Goal: Information Seeking & Learning: Check status

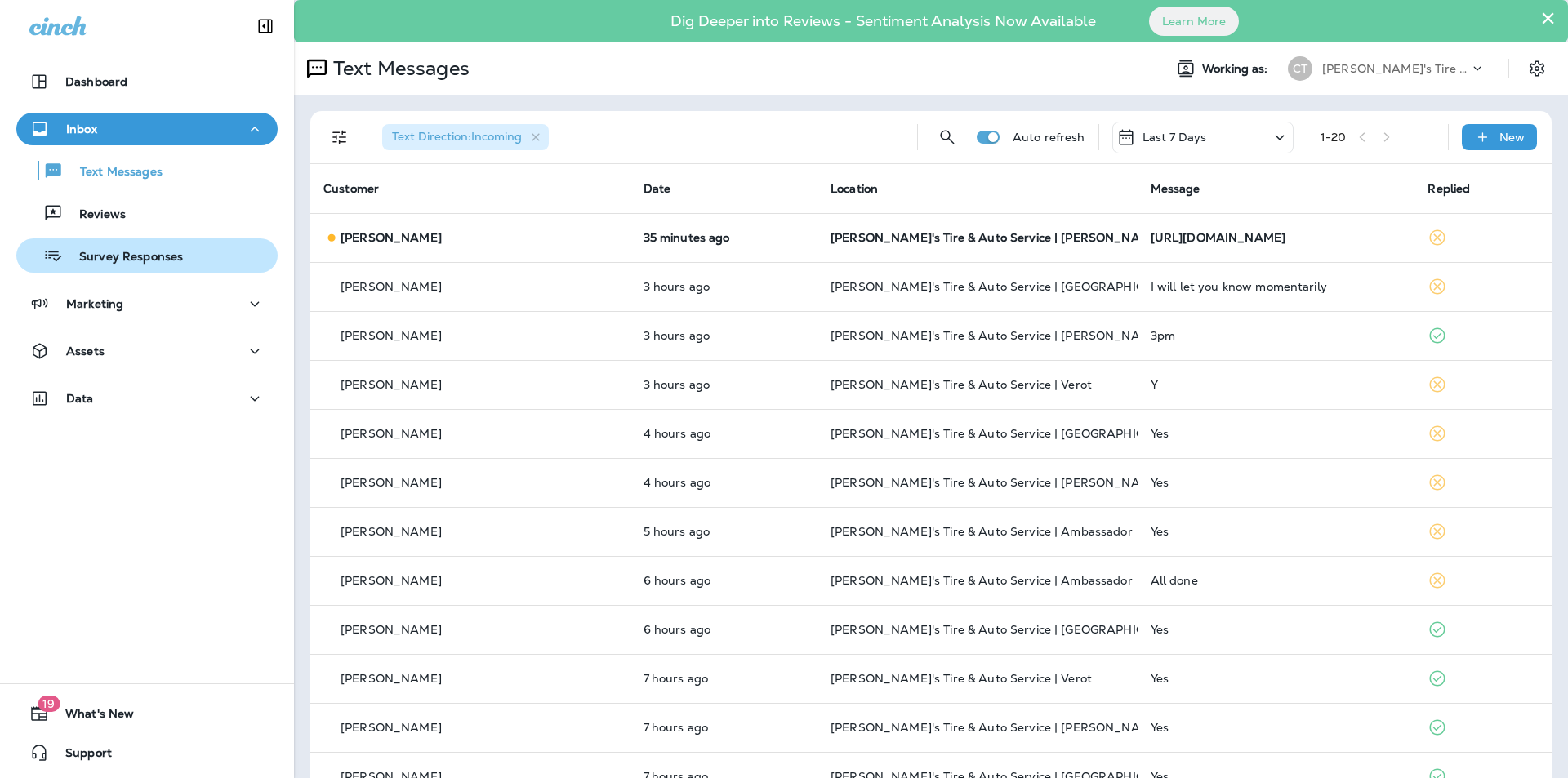
click at [127, 259] on p "Survey Responses" at bounding box center [123, 257] width 120 height 15
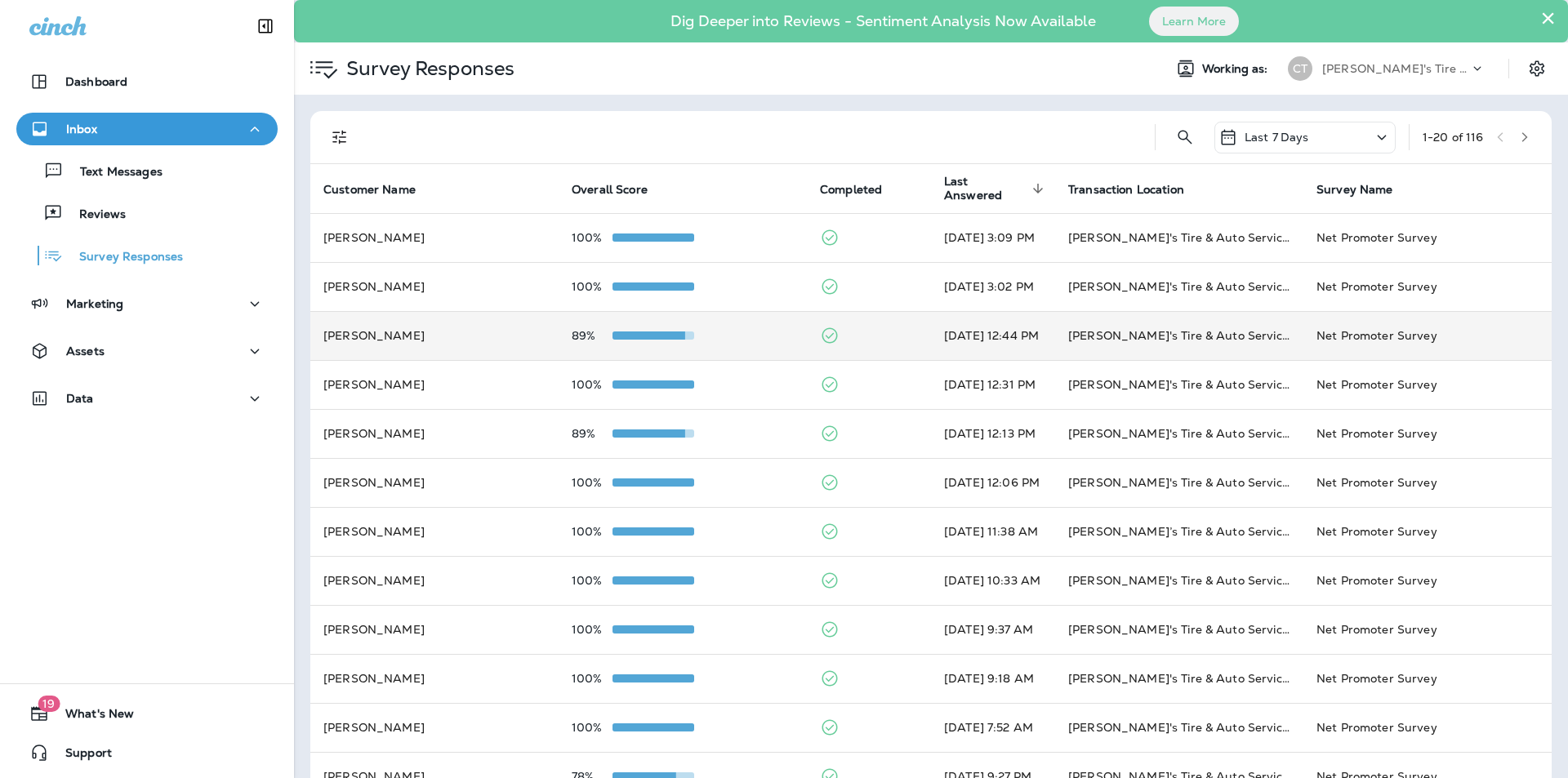
click at [726, 334] on div "89%" at bounding box center [682, 335] width 222 height 13
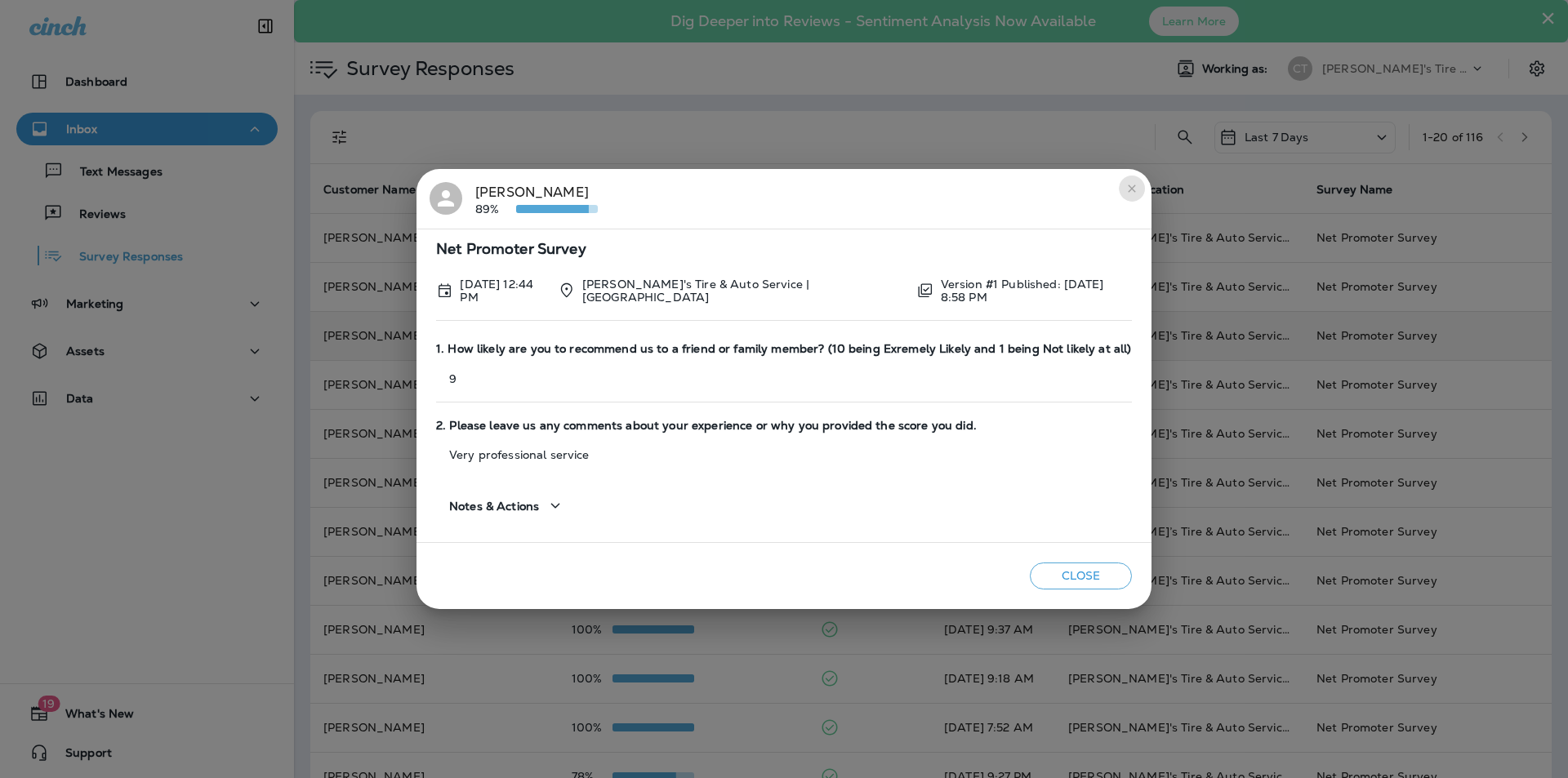
click at [1127, 189] on icon "close" at bounding box center [1131, 188] width 8 height 8
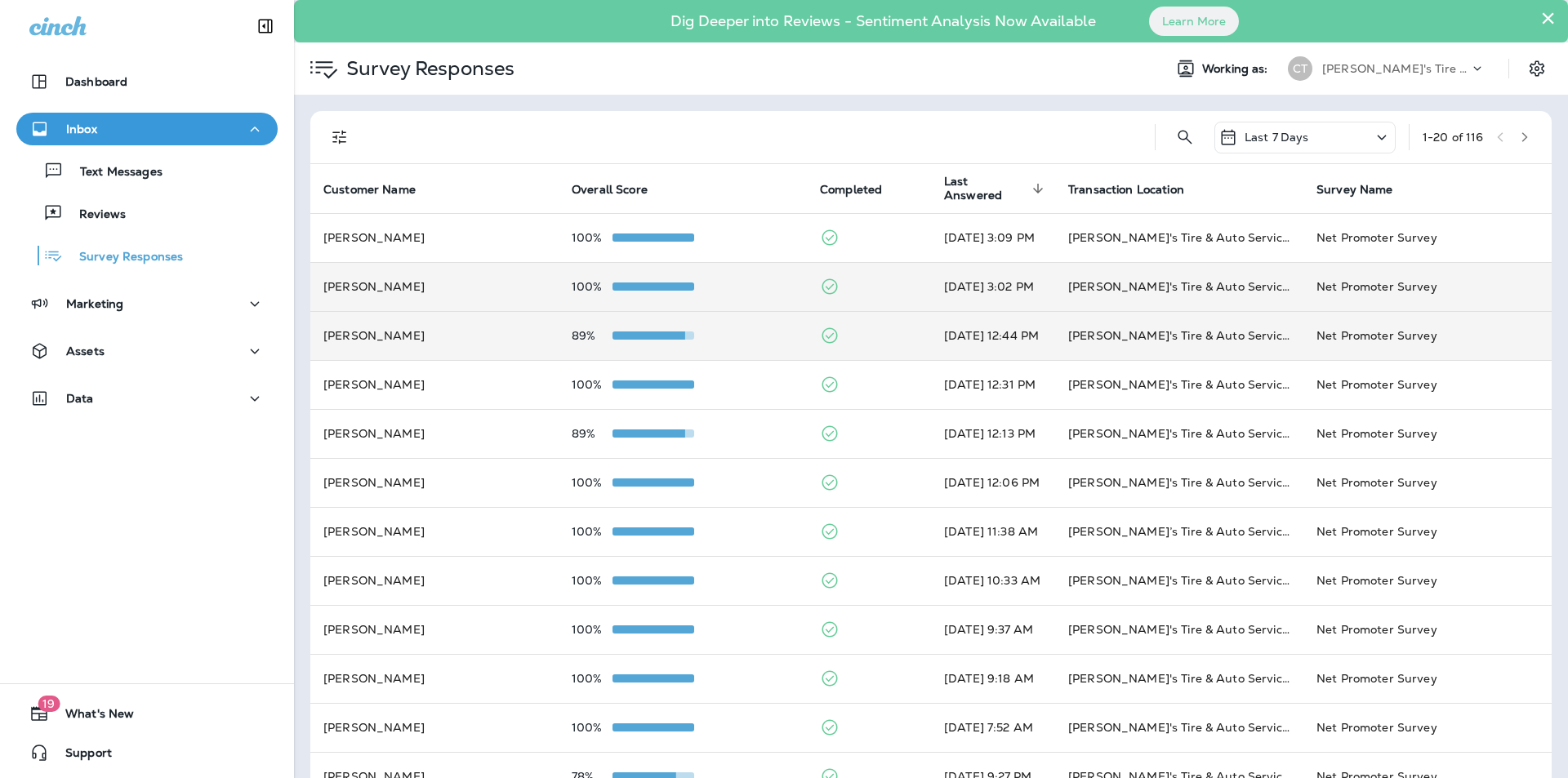
click at [741, 288] on div "100%" at bounding box center [682, 286] width 222 height 13
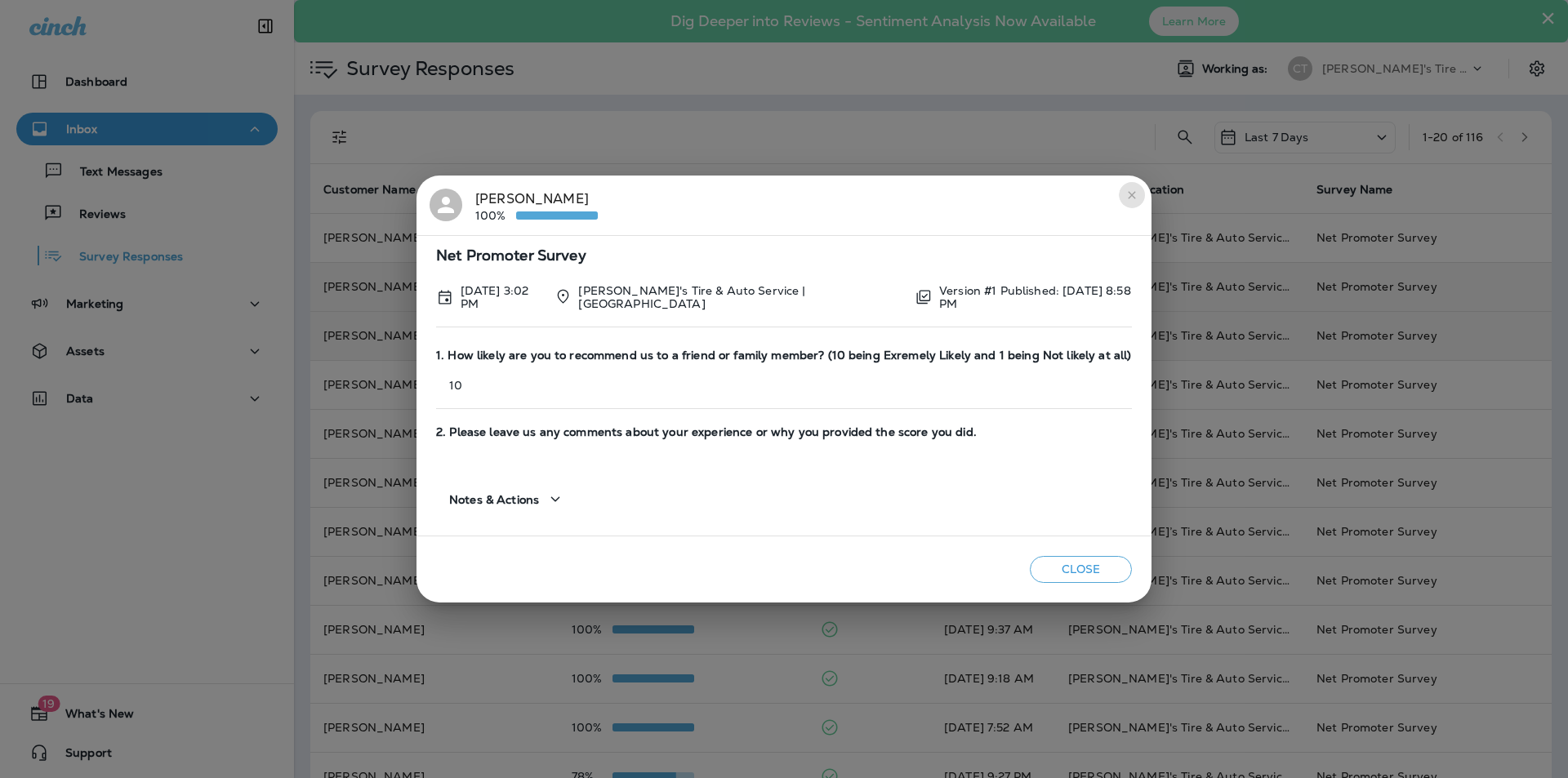
click at [1131, 192] on icon "close" at bounding box center [1131, 194] width 13 height 13
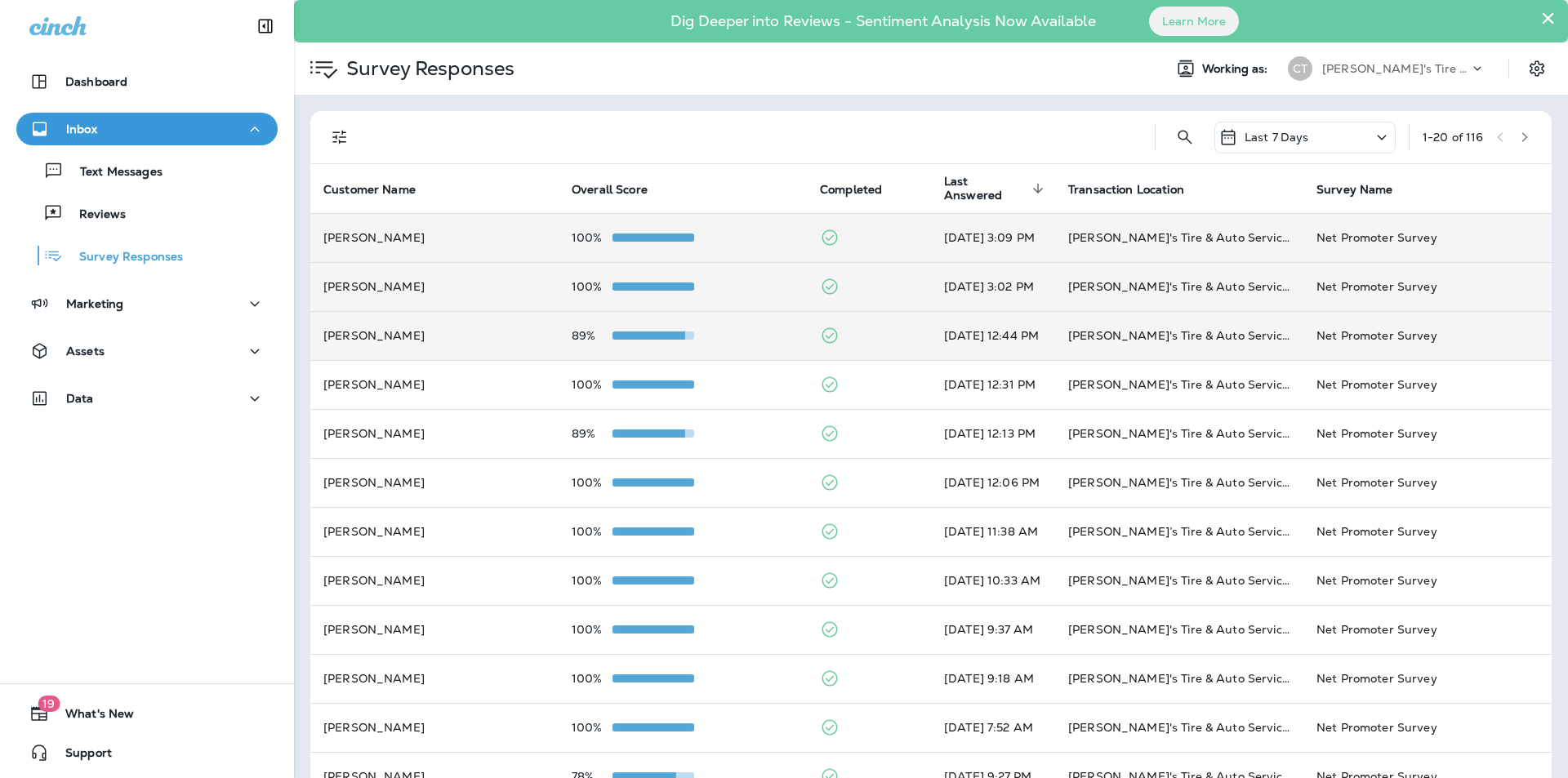
click at [738, 233] on div "100%" at bounding box center [682, 237] width 222 height 13
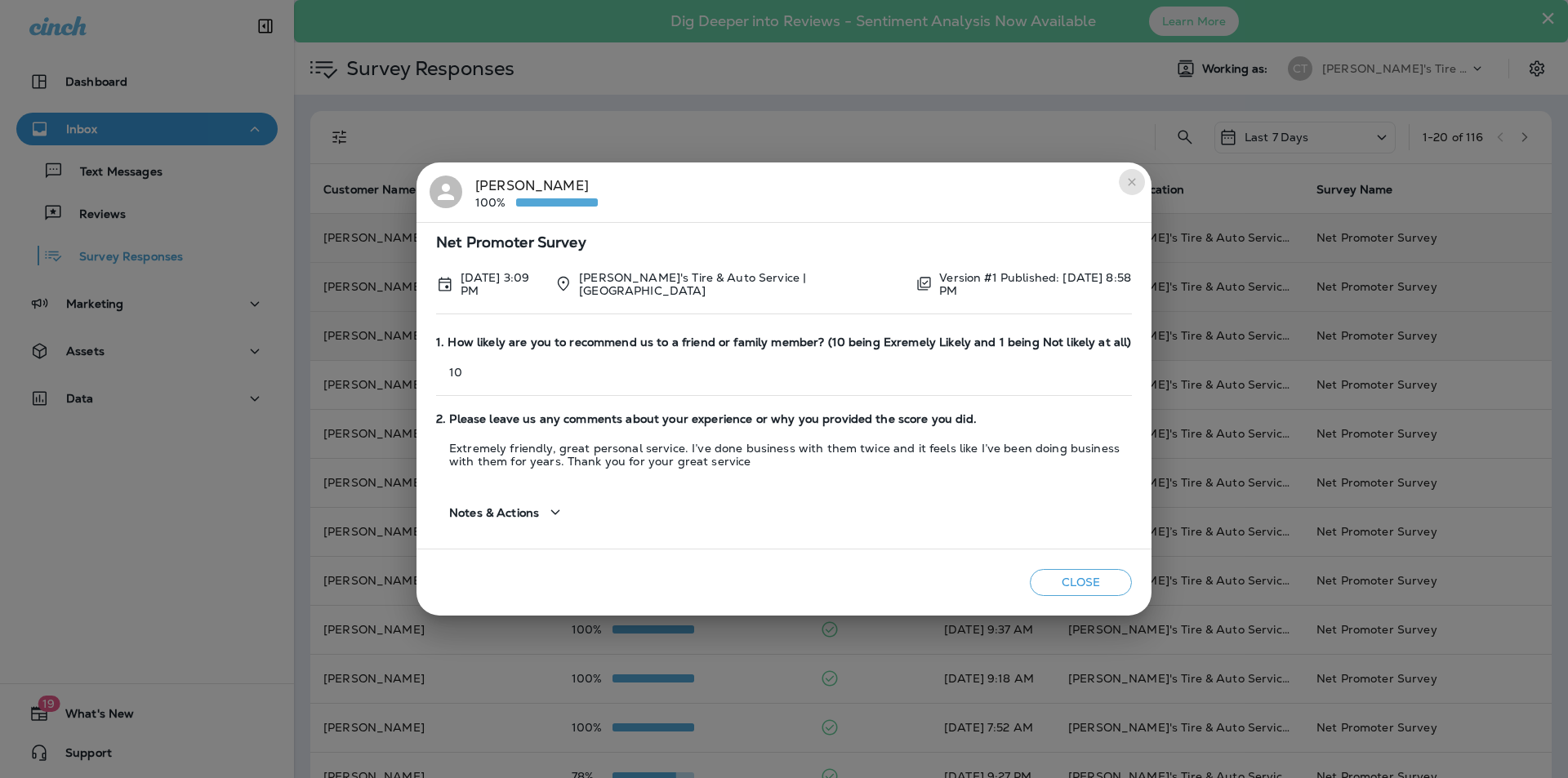
click at [1132, 181] on icon "close" at bounding box center [1131, 182] width 8 height 8
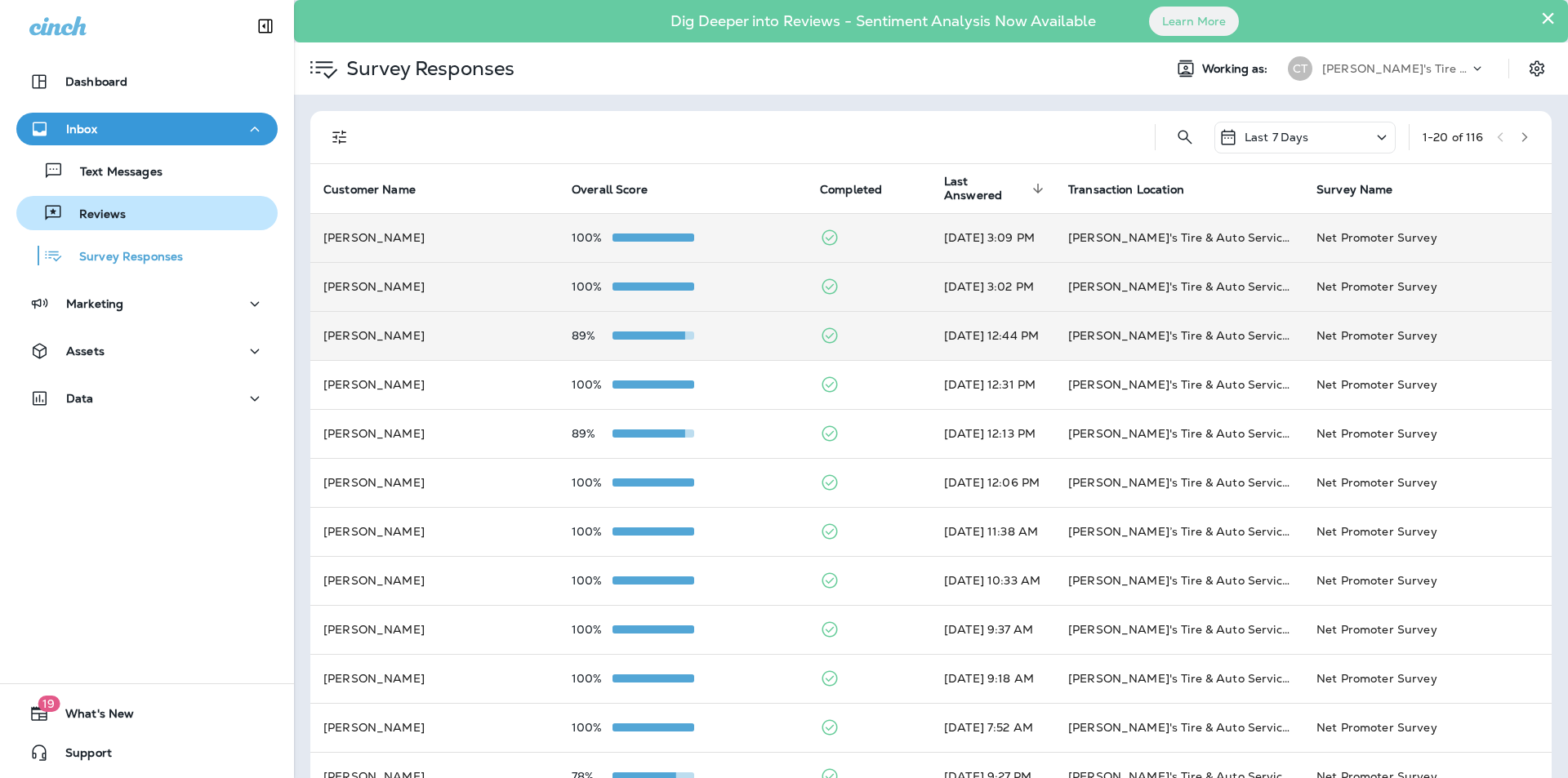
click at [93, 215] on p "Reviews" at bounding box center [93, 215] width 63 height 15
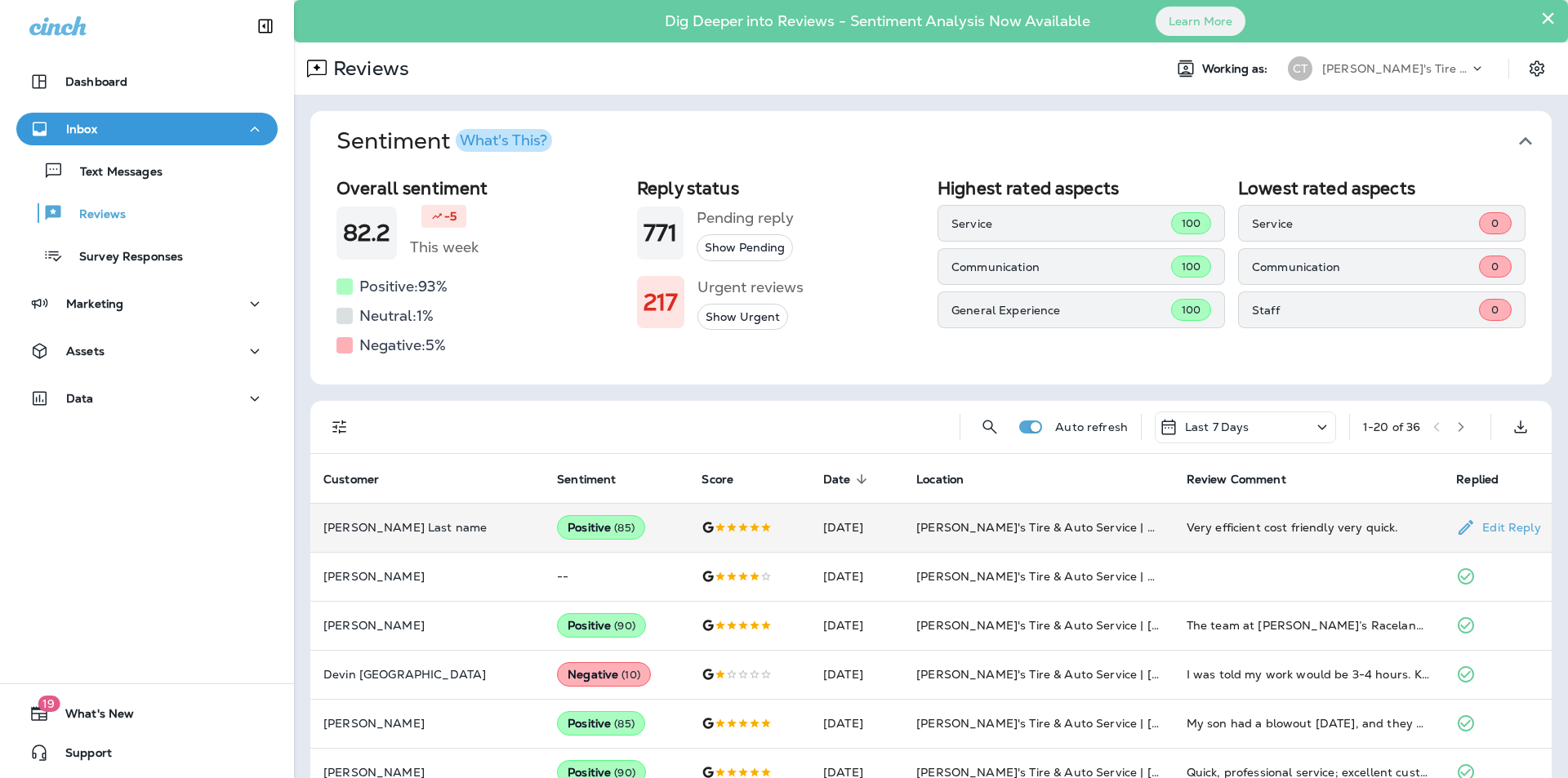
click at [1174, 526] on td "Very efficient cost friendly very quick." at bounding box center [1308, 527] width 270 height 49
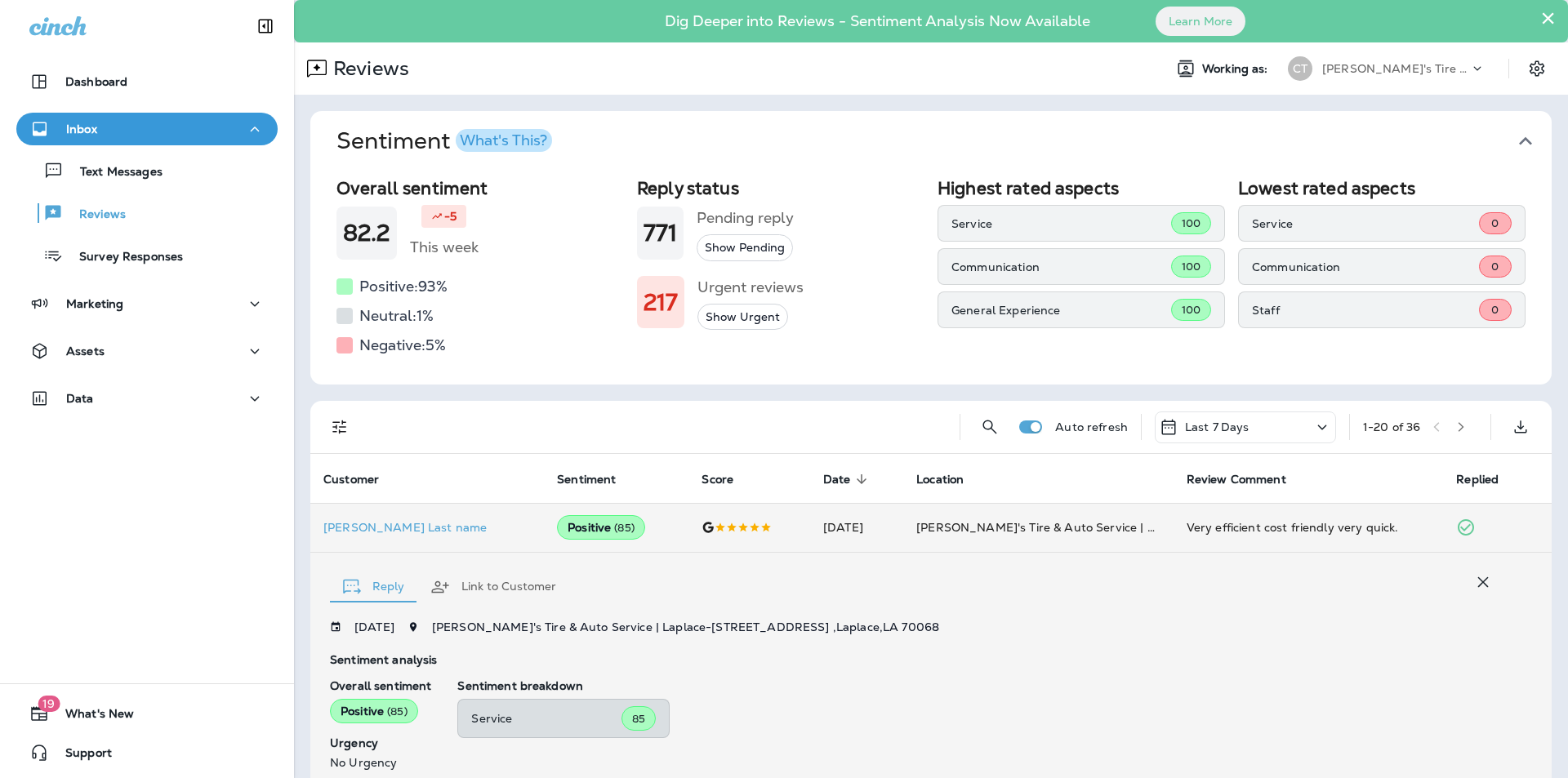
scroll to position [271, 0]
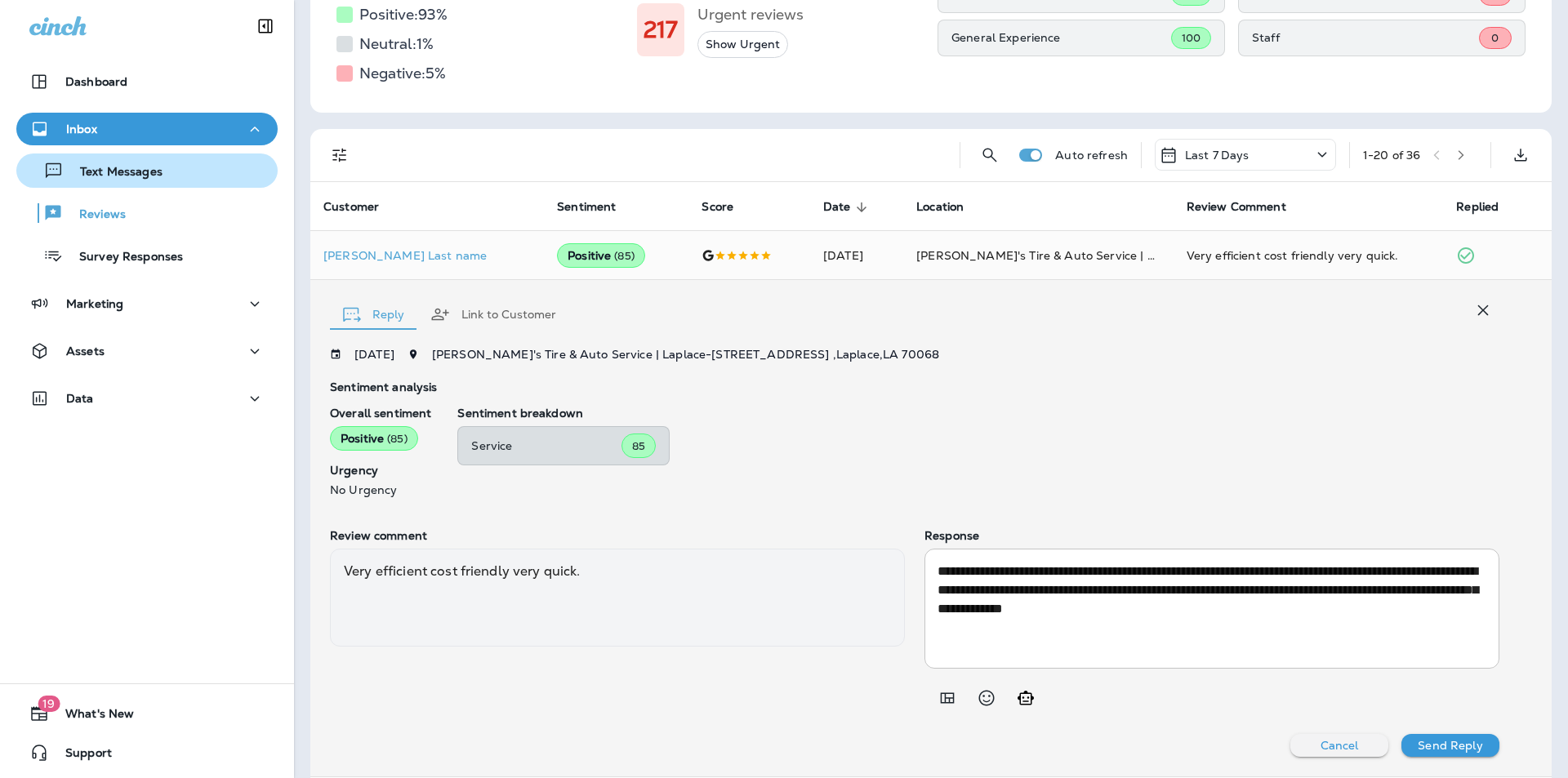
click at [104, 165] on p "Text Messages" at bounding box center [112, 172] width 99 height 15
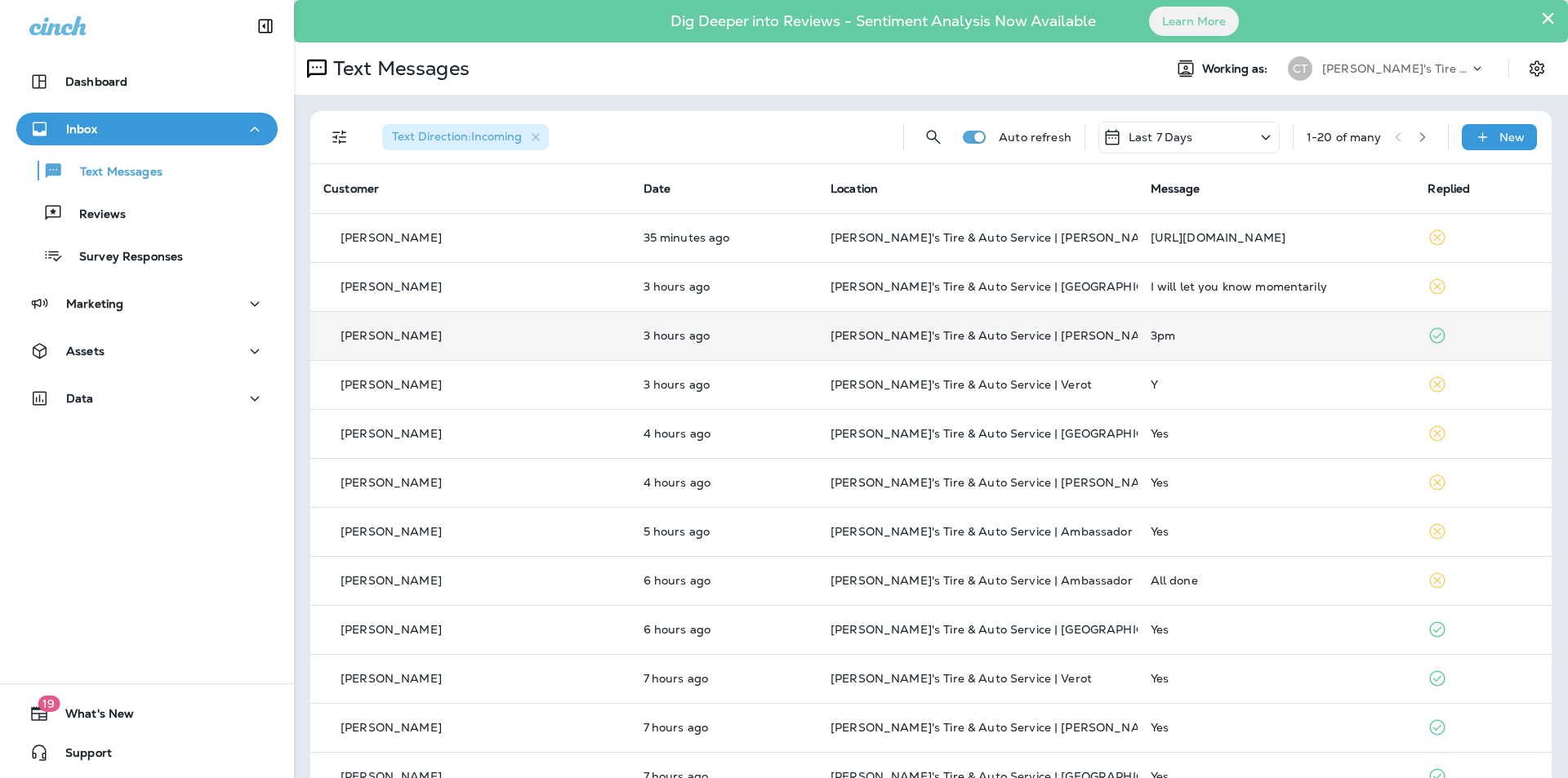
click at [1185, 335] on div "3pm" at bounding box center [1276, 335] width 251 height 13
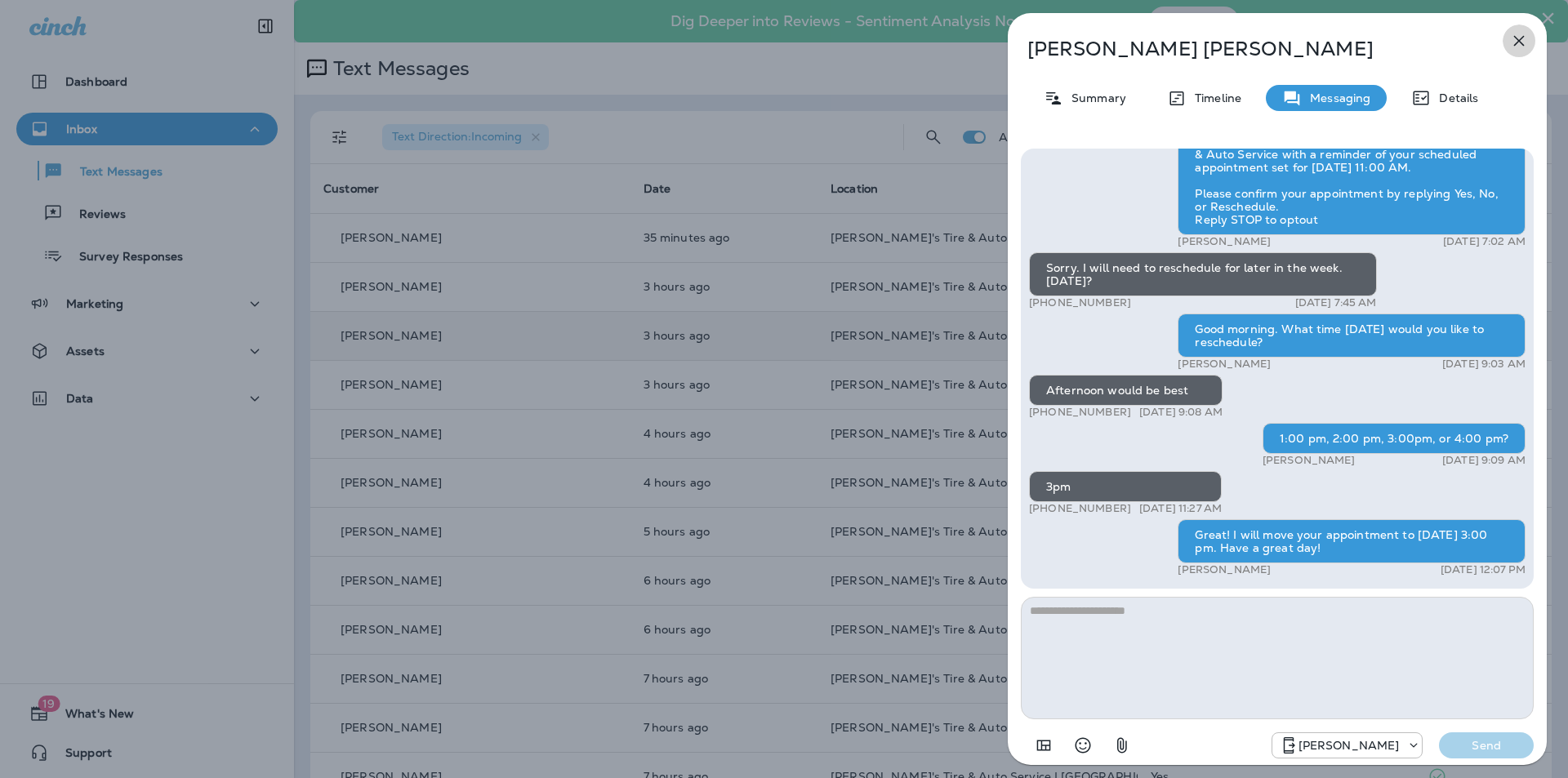
click at [1517, 35] on icon "button" at bounding box center [1518, 40] width 20 height 20
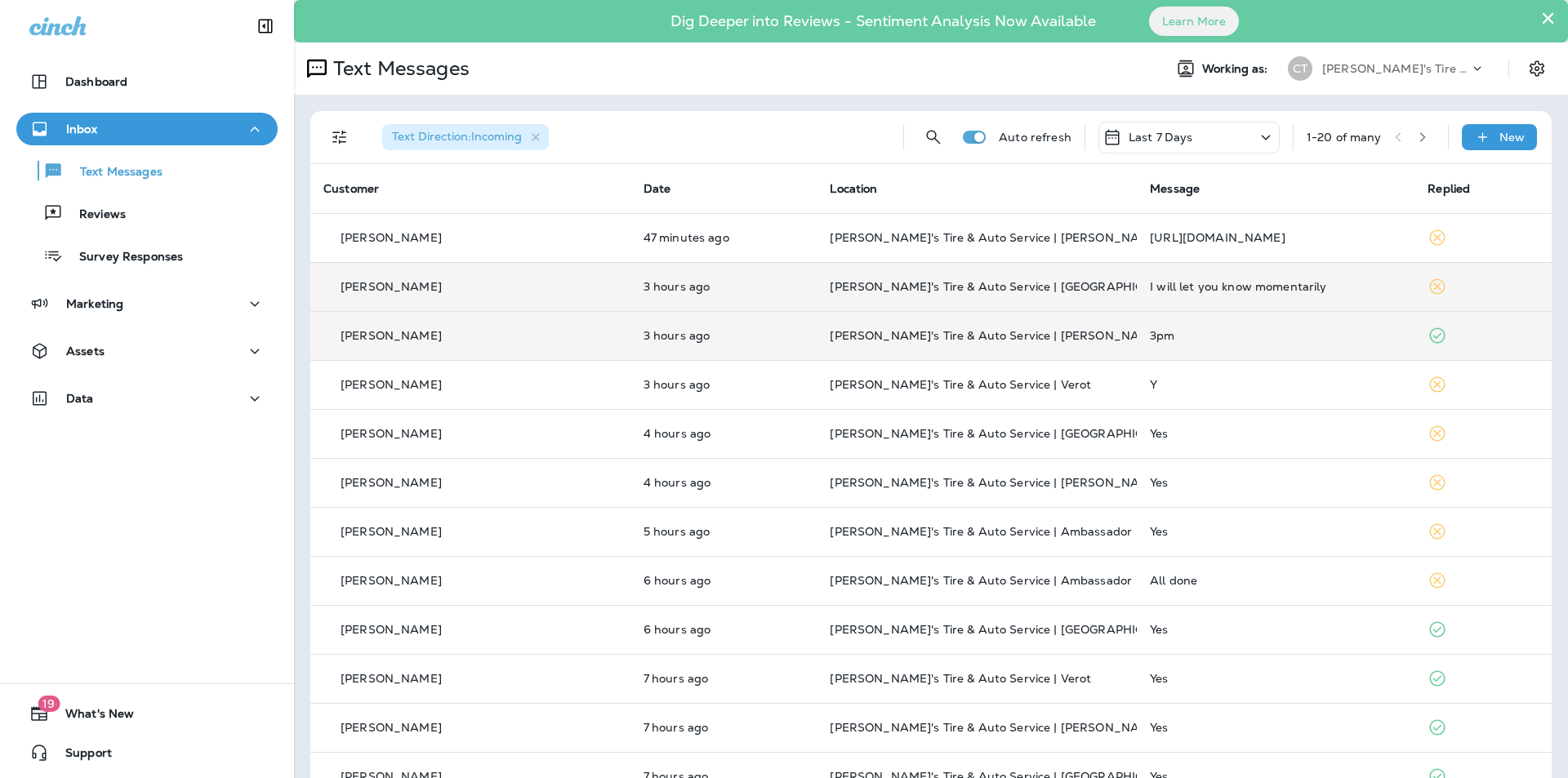
click at [1010, 277] on td "[PERSON_NAME]'s Tire & Auto Service | [GEOGRAPHIC_DATA]" at bounding box center [976, 286] width 320 height 49
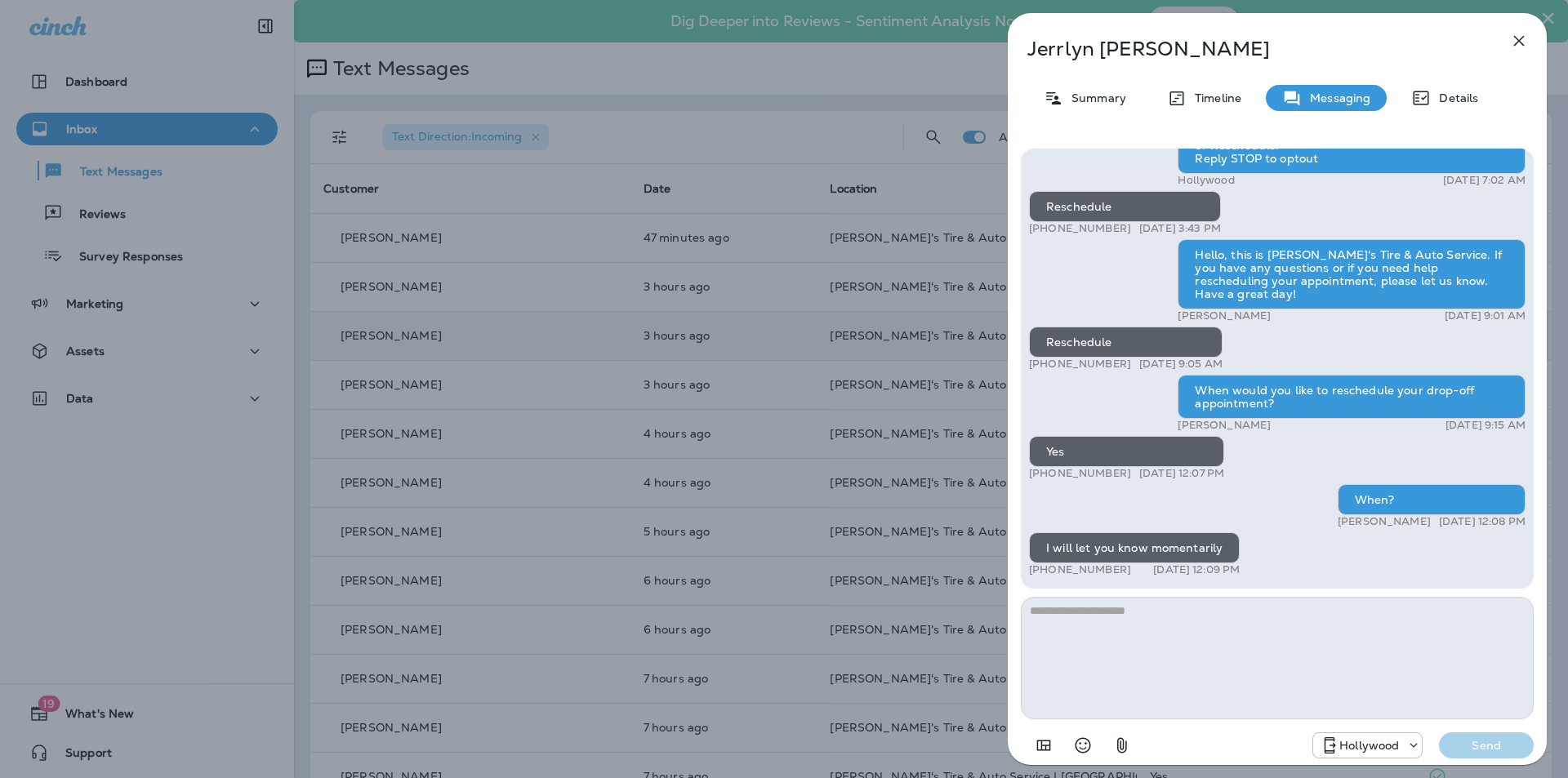
click at [1519, 42] on icon "button" at bounding box center [1519, 41] width 10 height 10
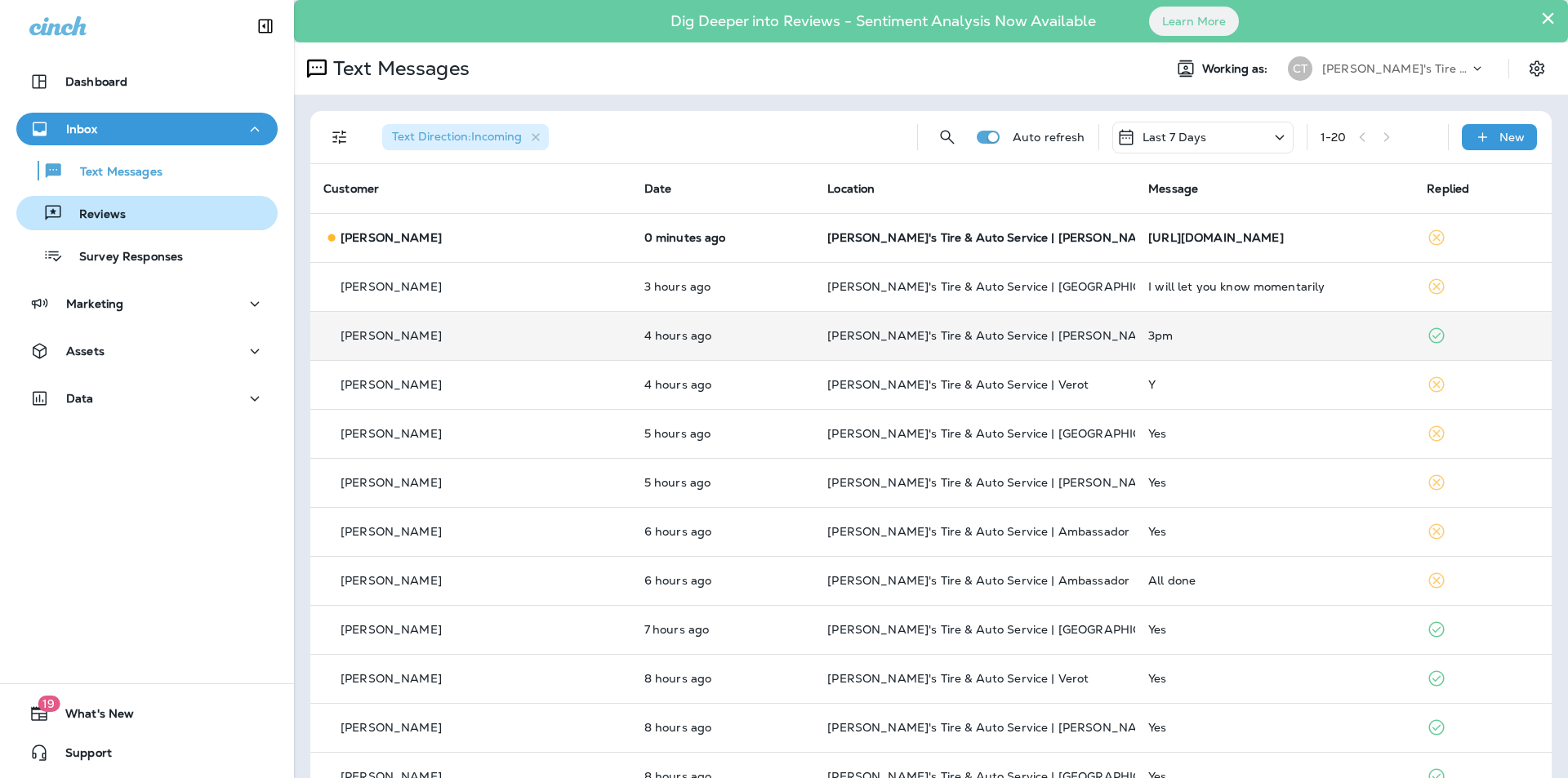
click at [105, 218] on p "Reviews" at bounding box center [93, 215] width 63 height 15
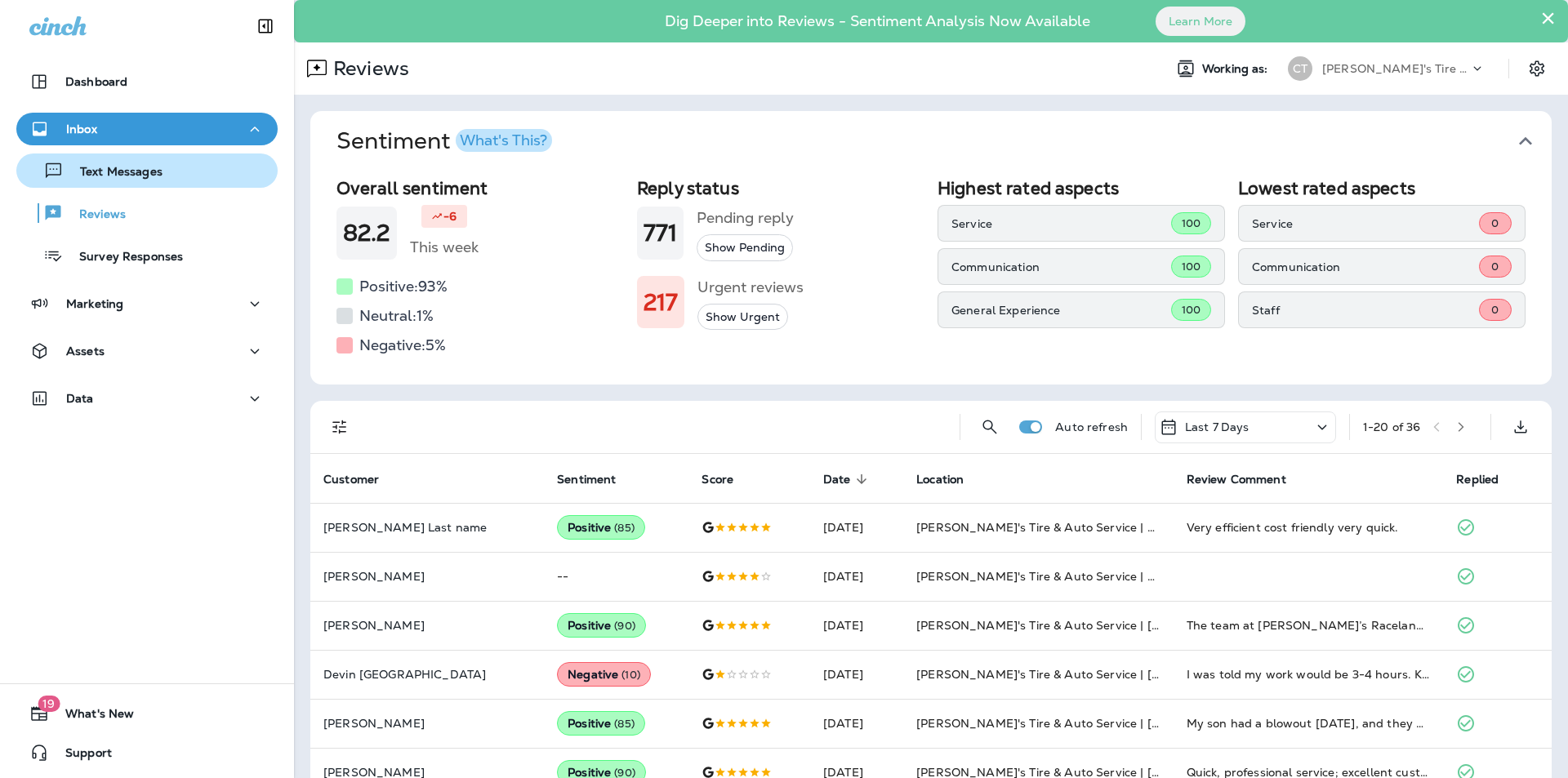
click at [89, 169] on p "Text Messages" at bounding box center [112, 172] width 99 height 15
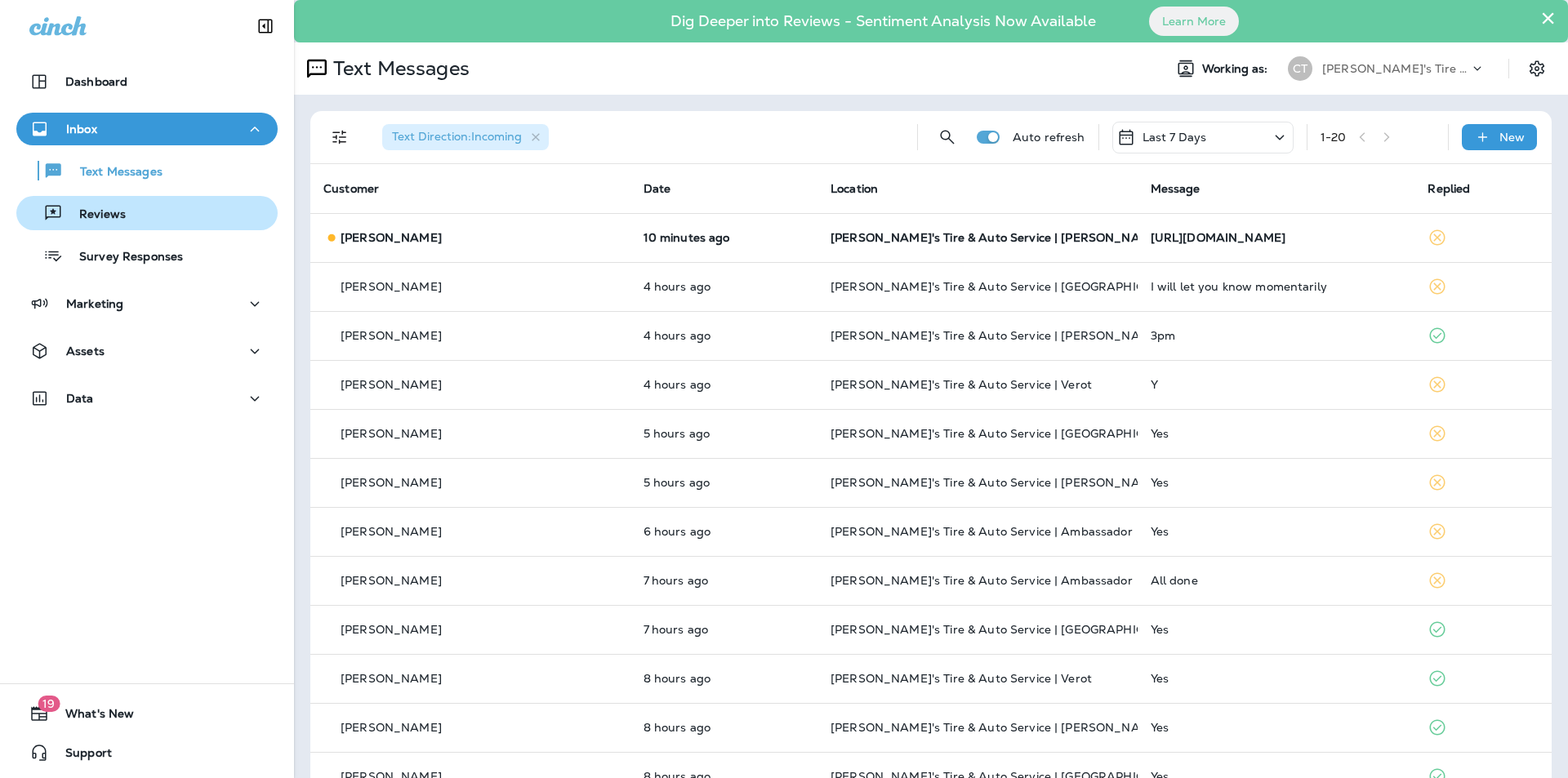
click at [126, 214] on div "Reviews" at bounding box center [147, 212] width 249 height 25
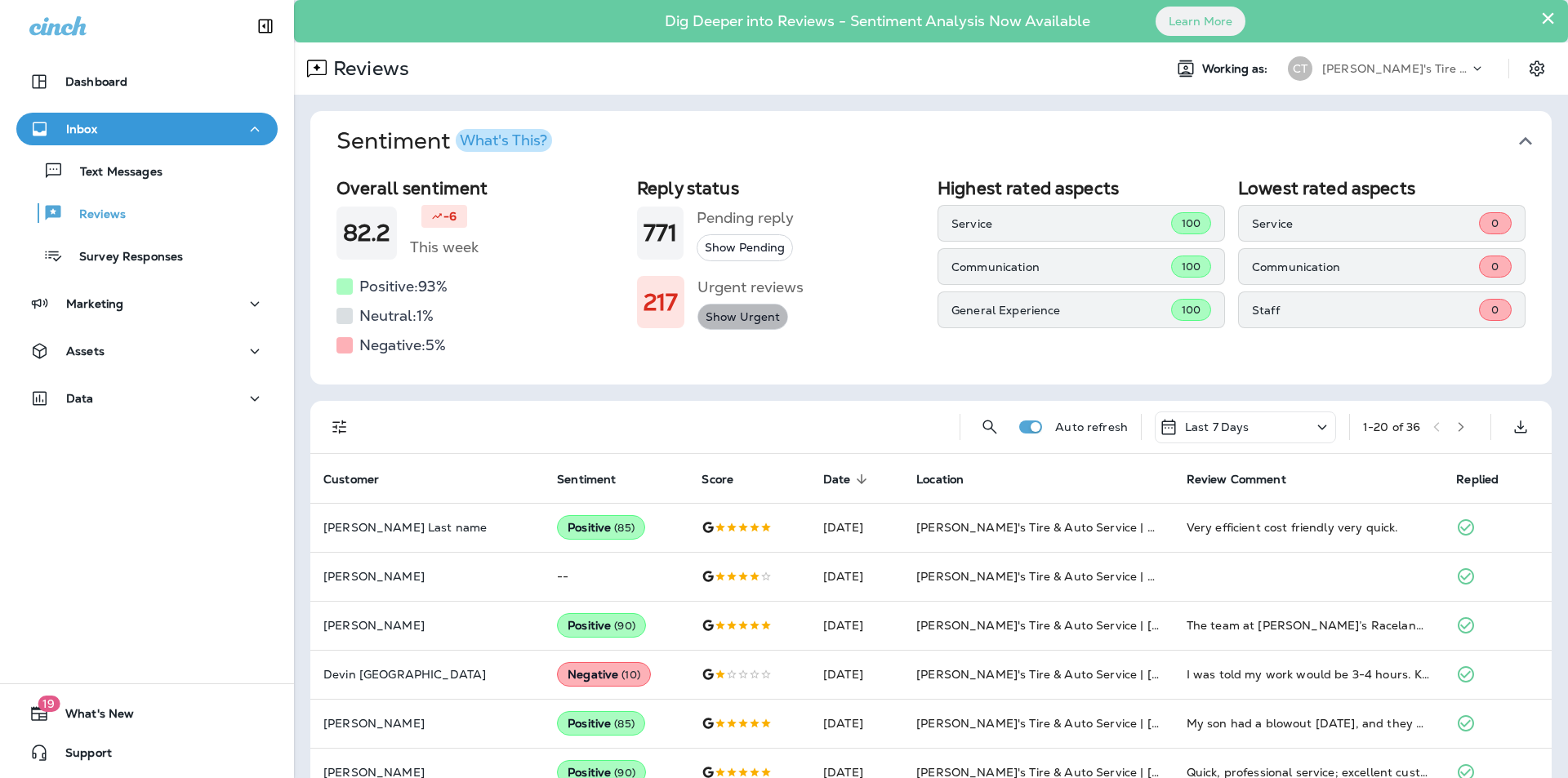
click at [729, 312] on button "Show Urgent" at bounding box center [742, 316] width 91 height 27
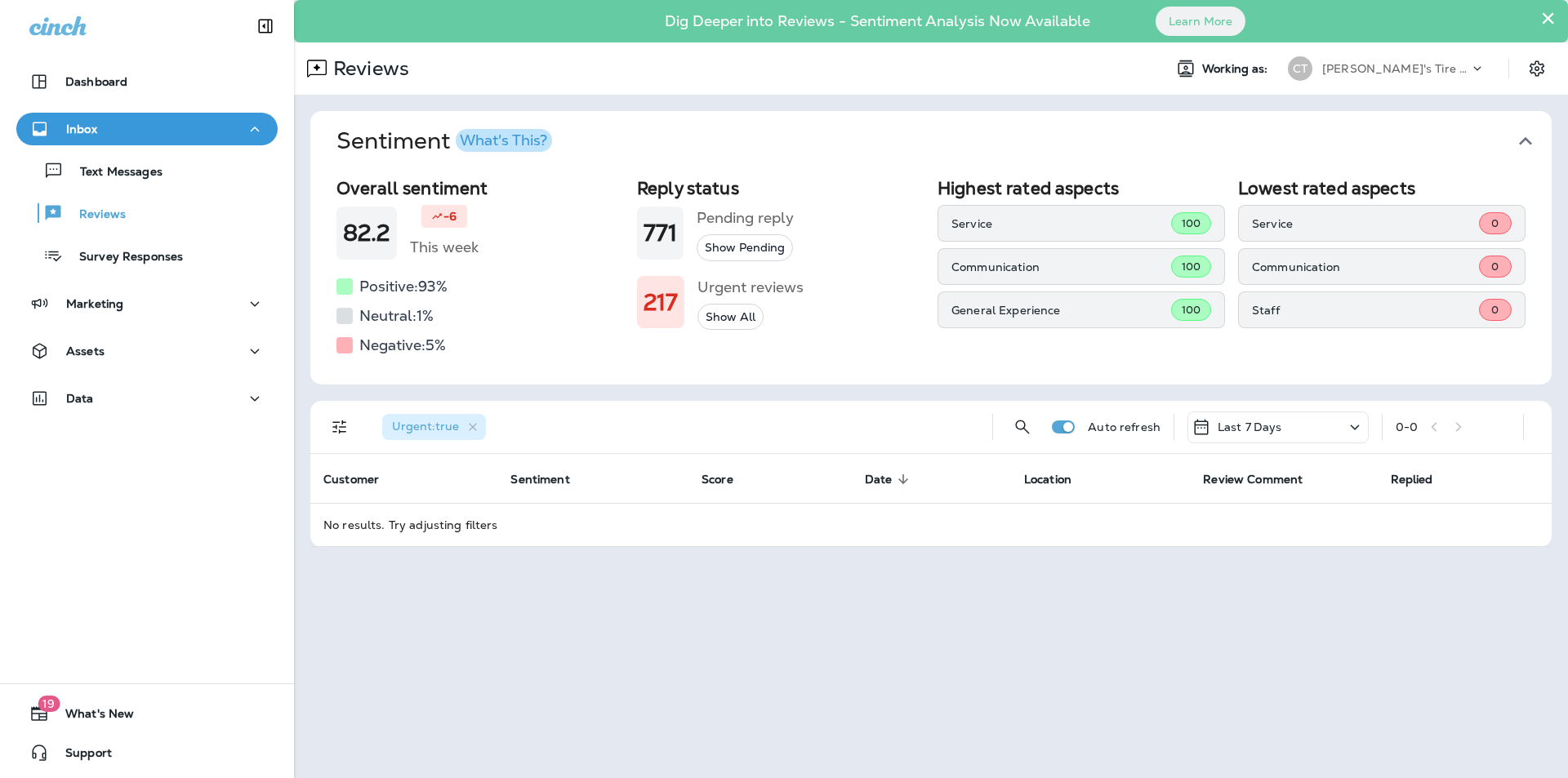
click at [725, 242] on button "Show Pending" at bounding box center [744, 247] width 96 height 27
click at [96, 165] on p "Text Messages" at bounding box center [112, 172] width 99 height 15
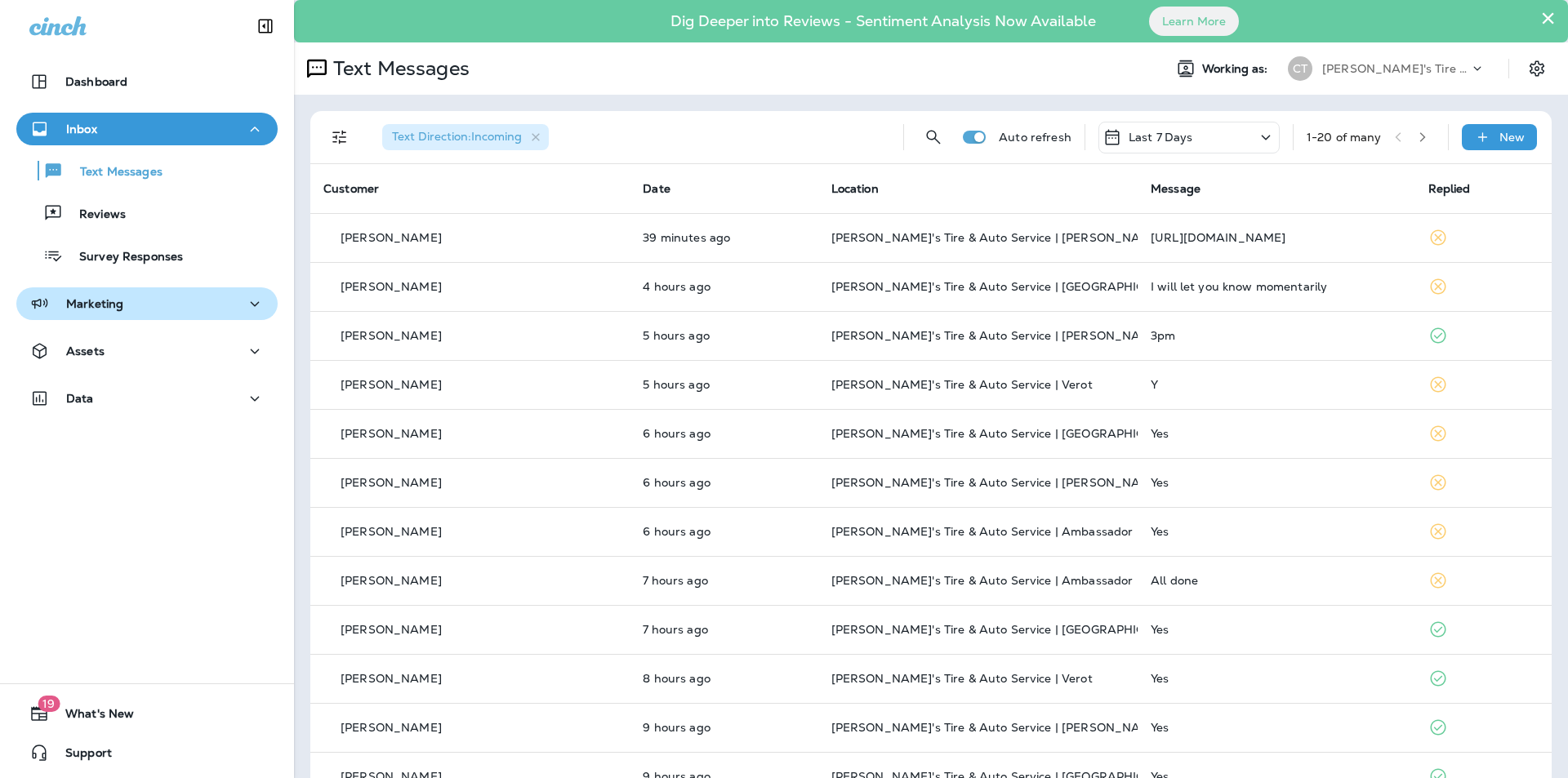
drag, startPoint x: 124, startPoint y: 258, endPoint x: 243, endPoint y: 287, distance: 122.5
click at [124, 259] on p "Survey Responses" at bounding box center [123, 257] width 120 height 15
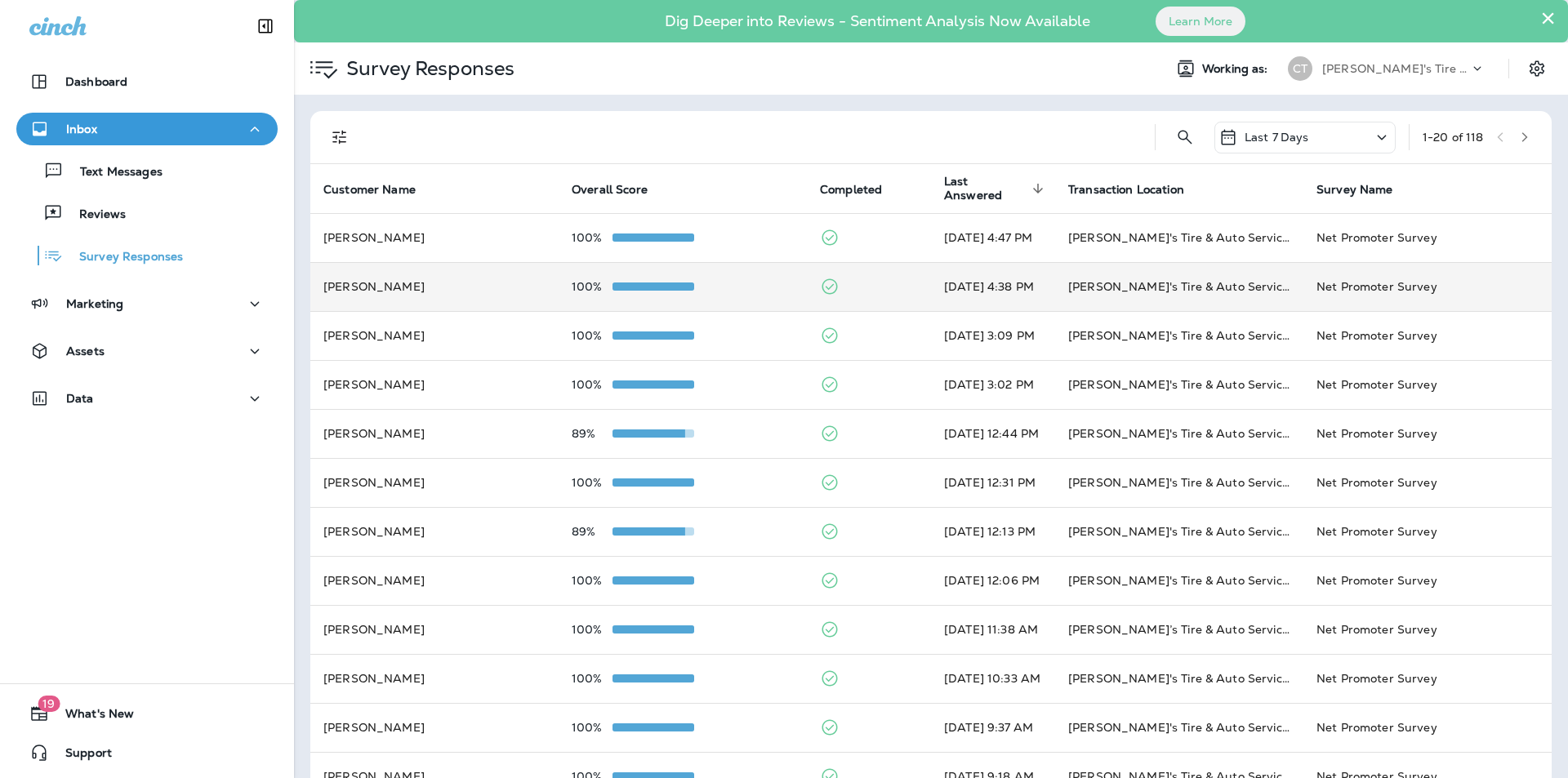
click at [723, 290] on div "100%" at bounding box center [682, 286] width 222 height 13
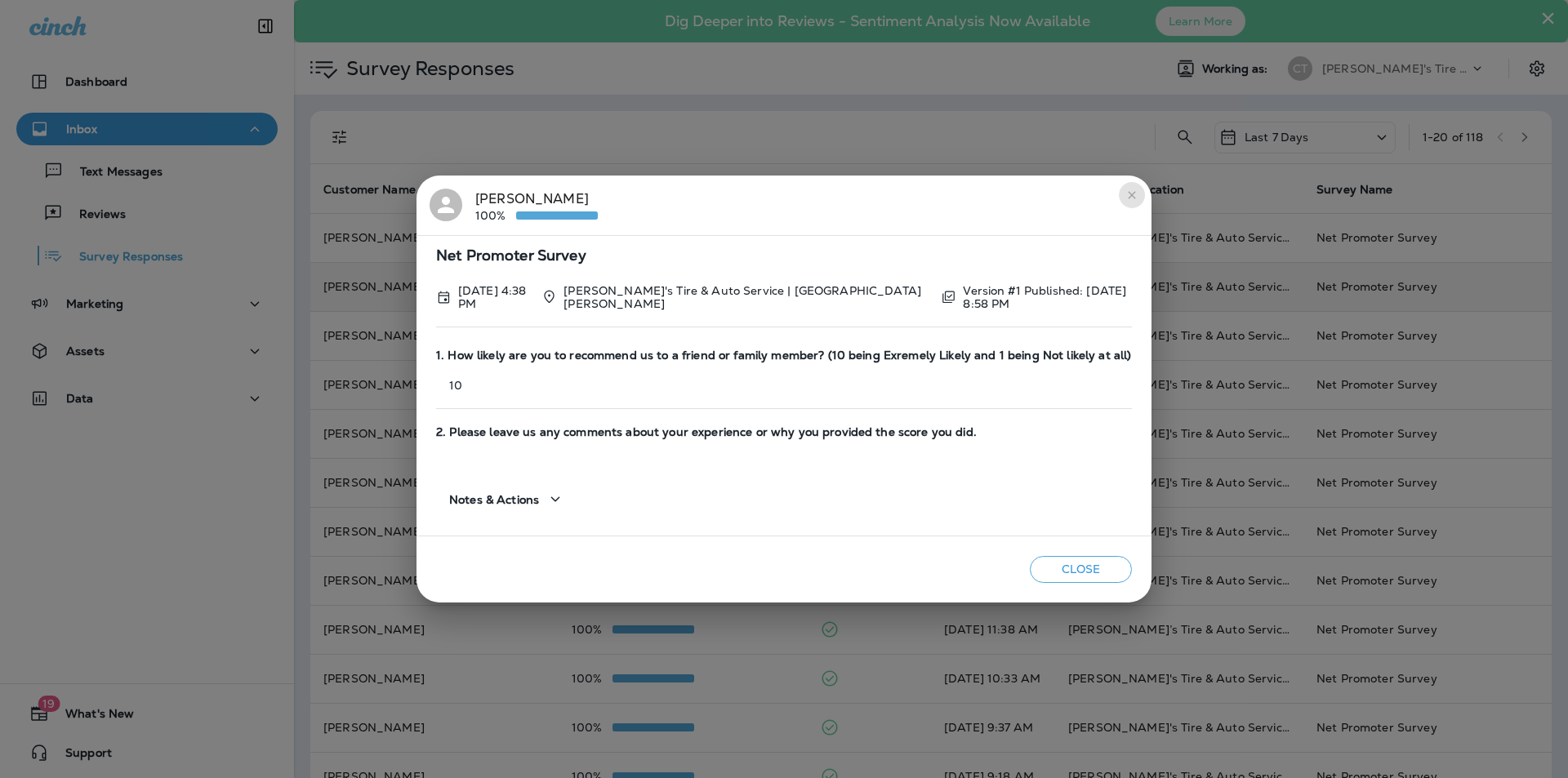
click at [1125, 192] on icon "close" at bounding box center [1131, 194] width 13 height 13
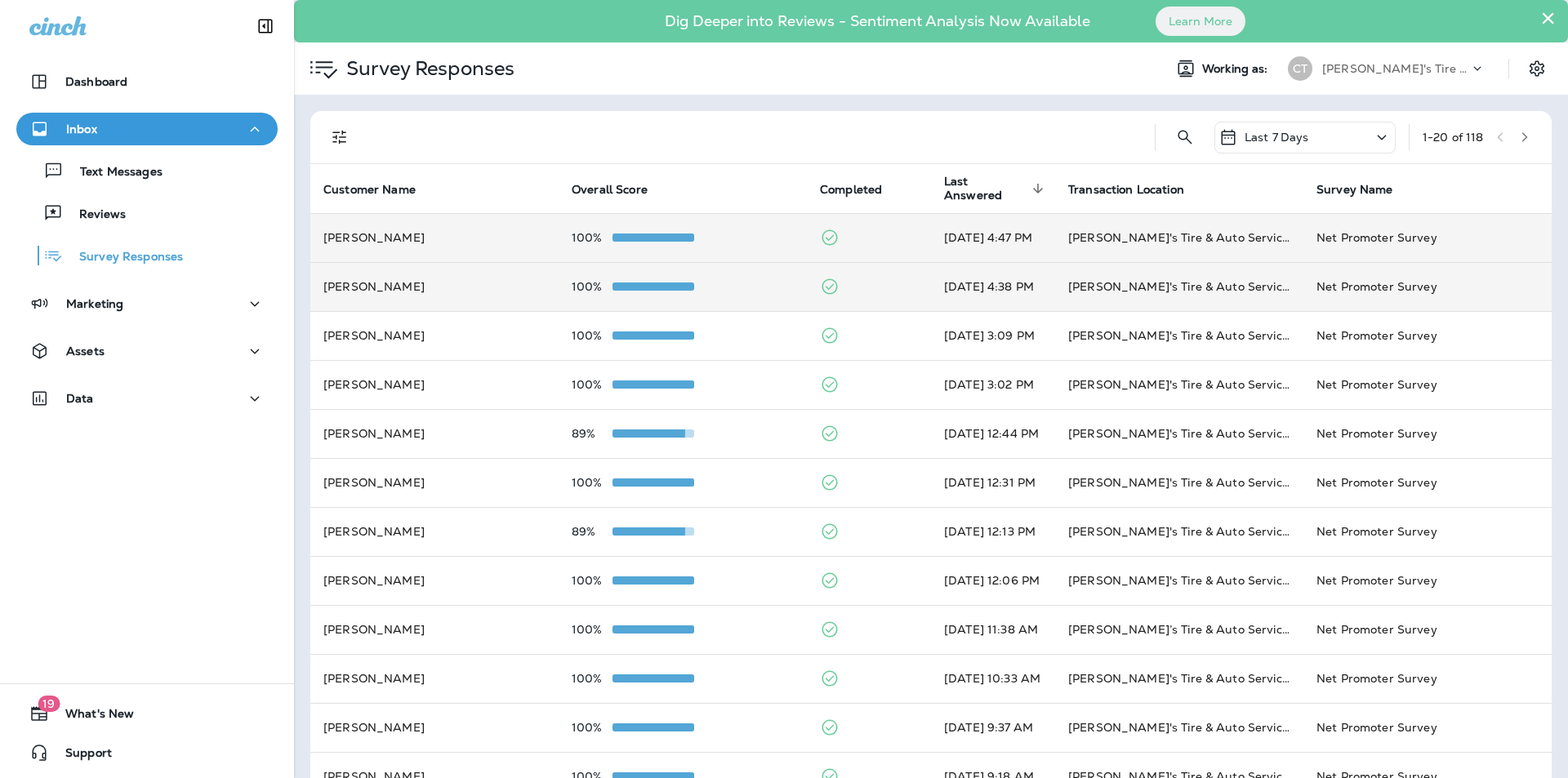
click at [727, 231] on div "100%" at bounding box center [682, 237] width 222 height 13
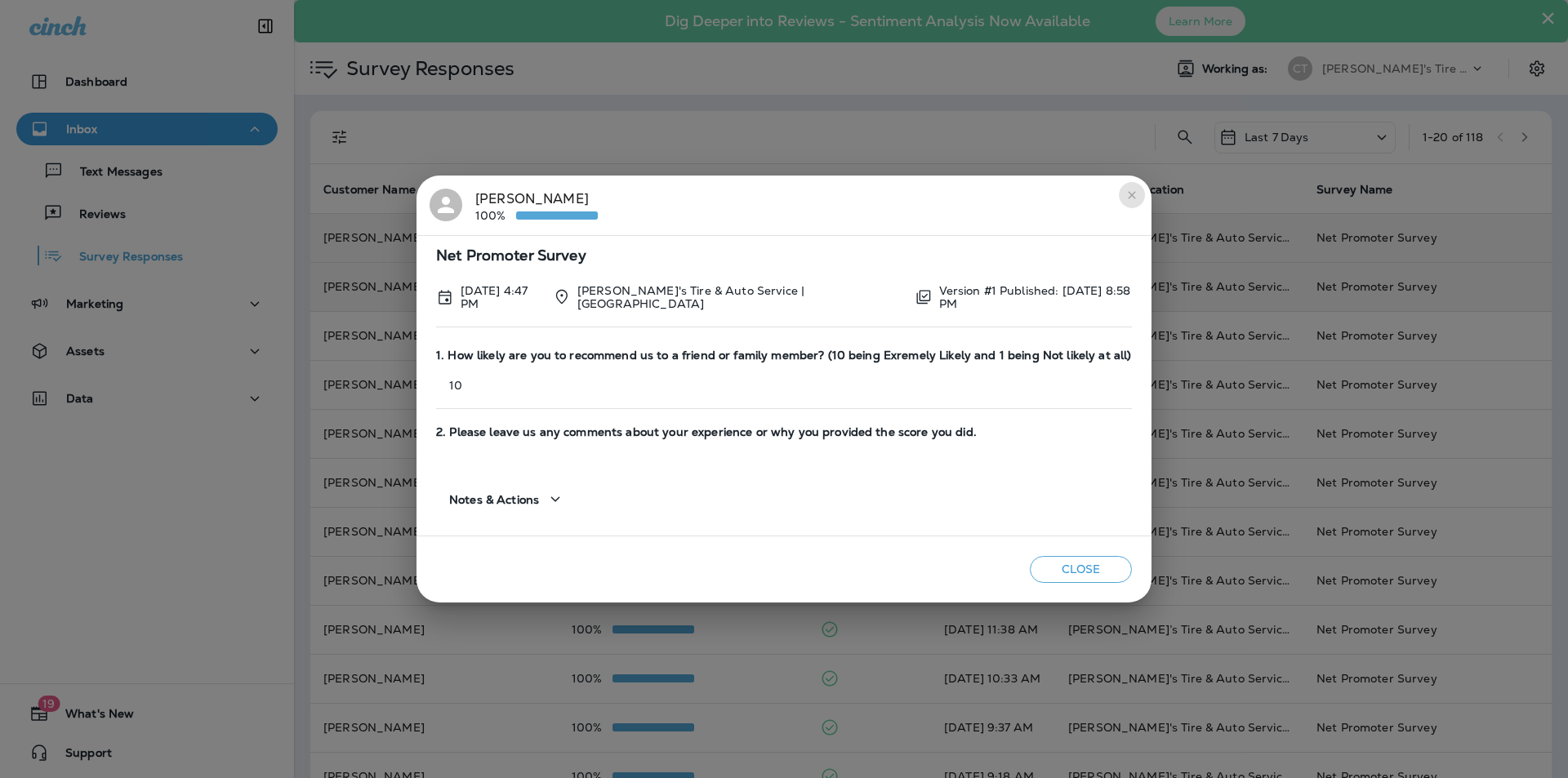
click at [1134, 200] on icon "close" at bounding box center [1131, 194] width 13 height 13
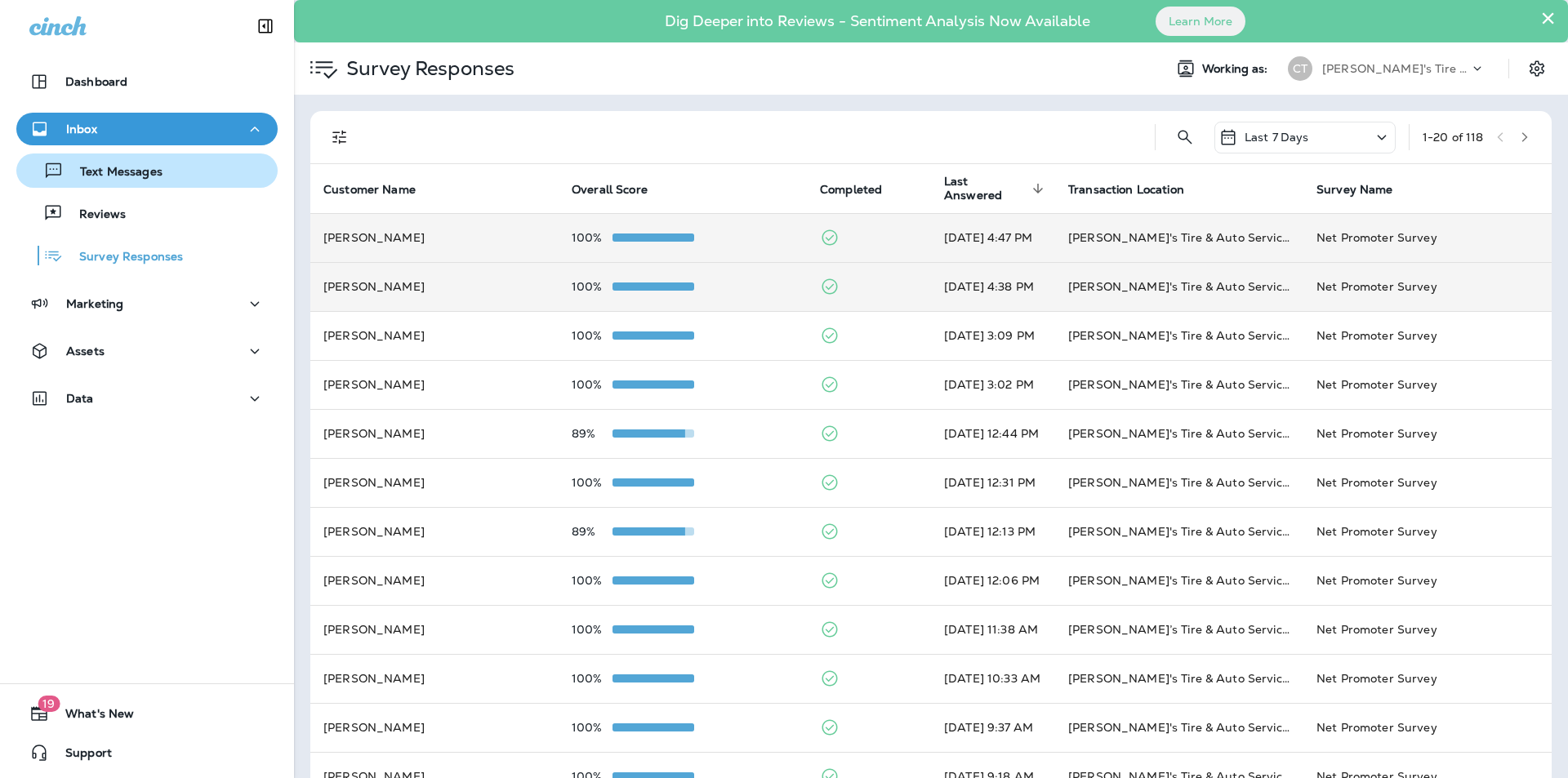
click at [141, 169] on p "Text Messages" at bounding box center [112, 172] width 99 height 15
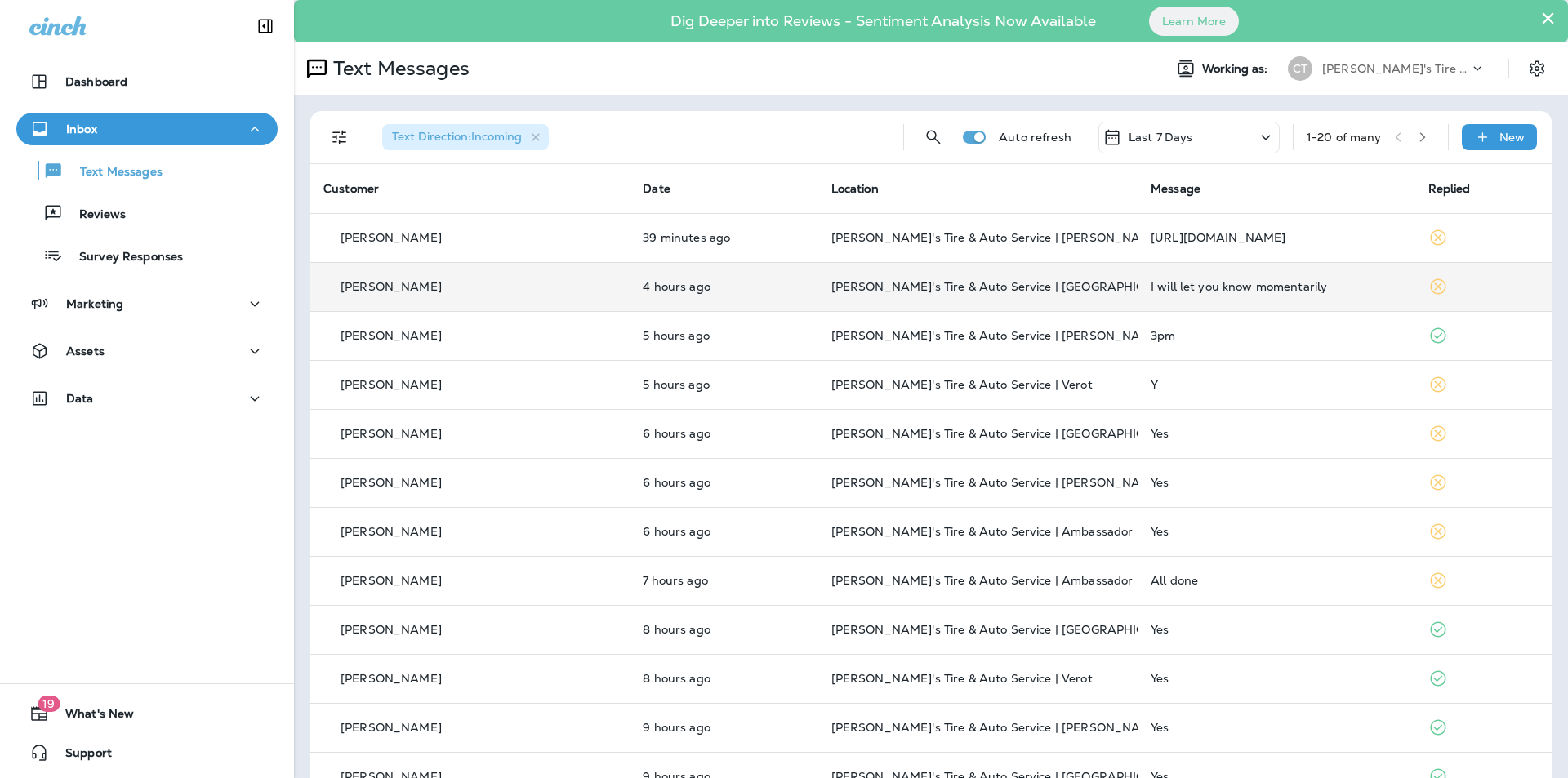
click at [1047, 283] on p "[PERSON_NAME]'s Tire & Auto Service | [GEOGRAPHIC_DATA]" at bounding box center [978, 286] width 293 height 13
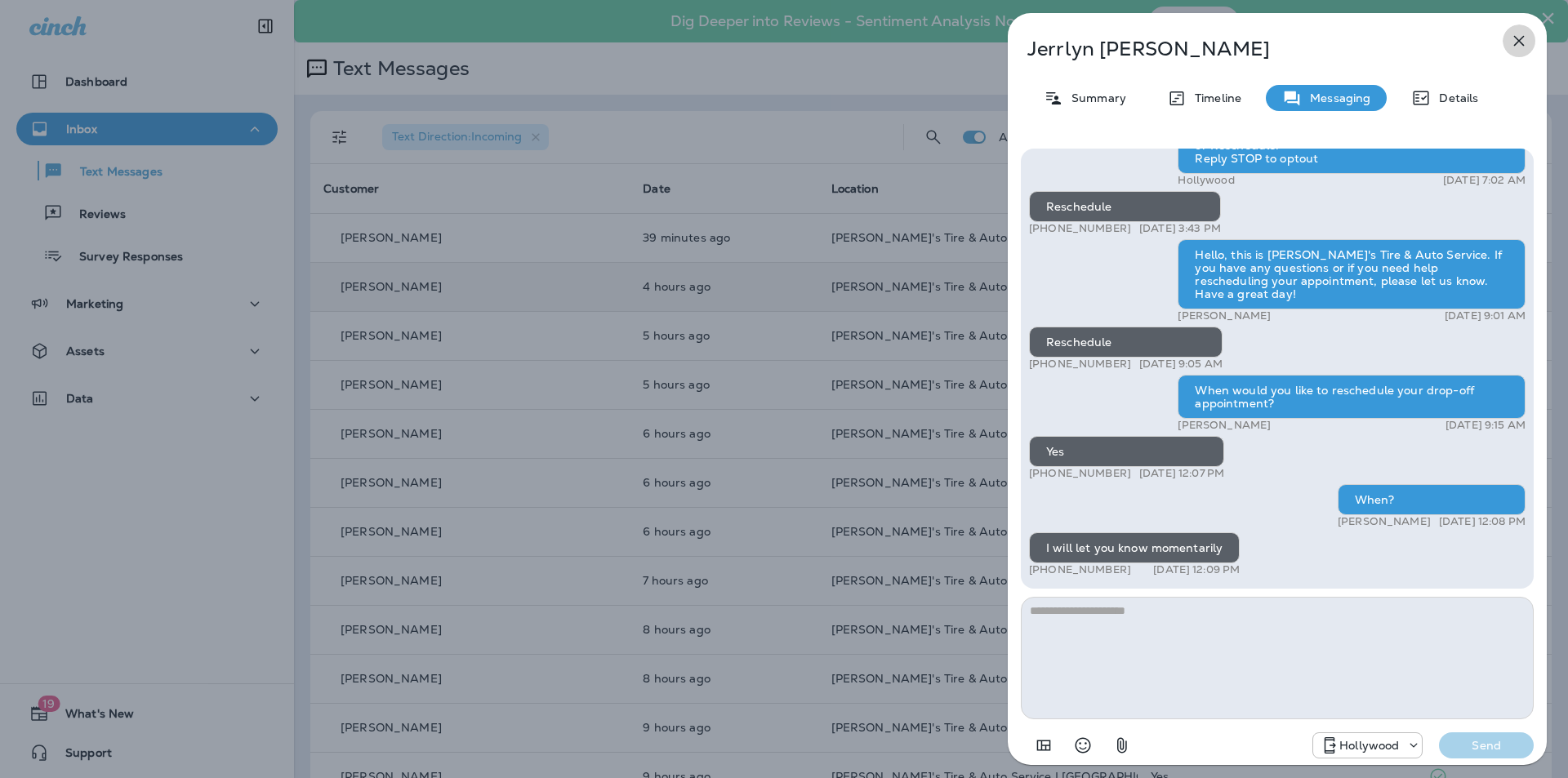
click at [1518, 42] on icon "button" at bounding box center [1518, 40] width 20 height 20
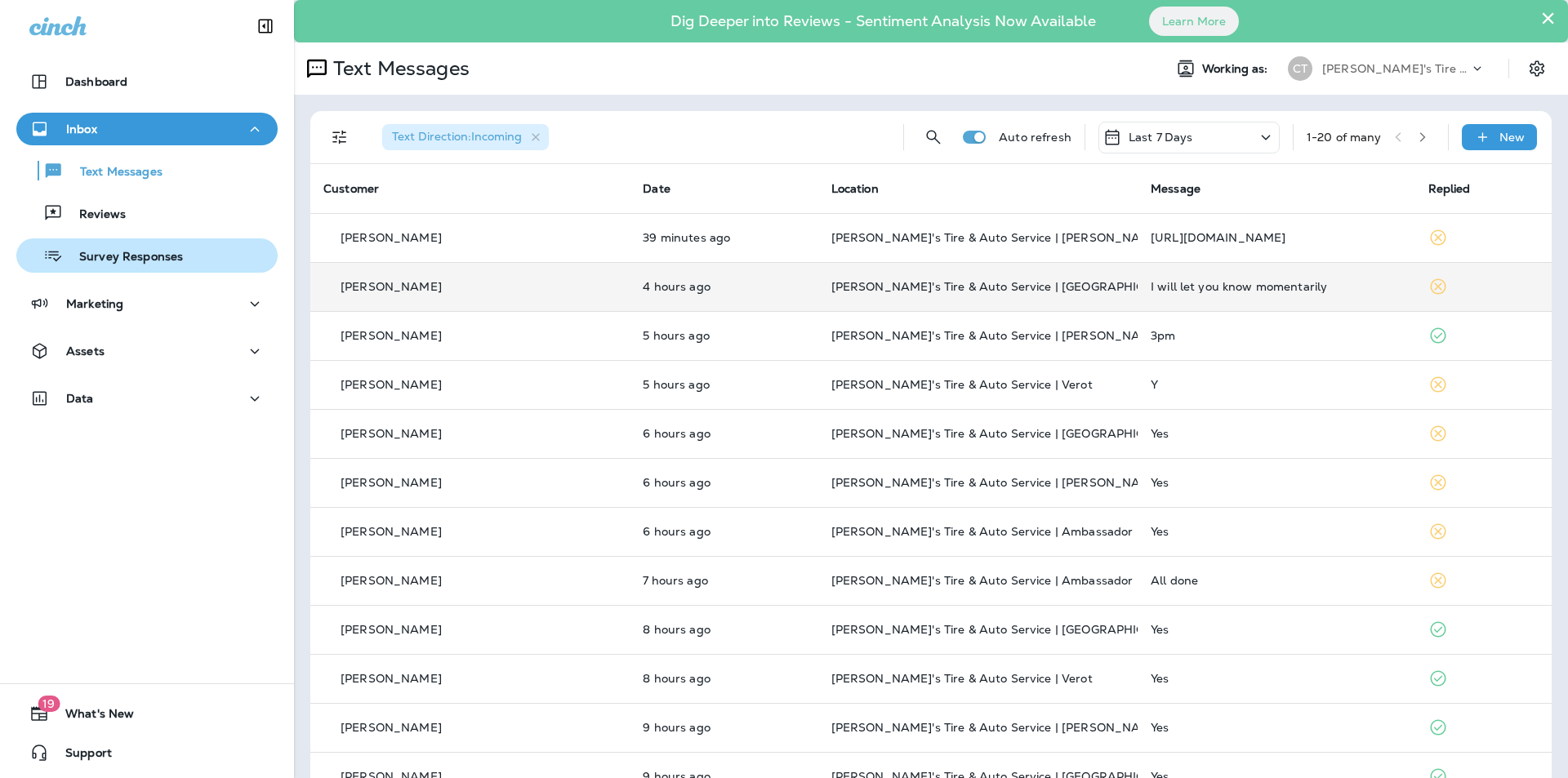
click at [125, 259] on p "Survey Responses" at bounding box center [123, 257] width 120 height 15
